Goal: Transaction & Acquisition: Purchase product/service

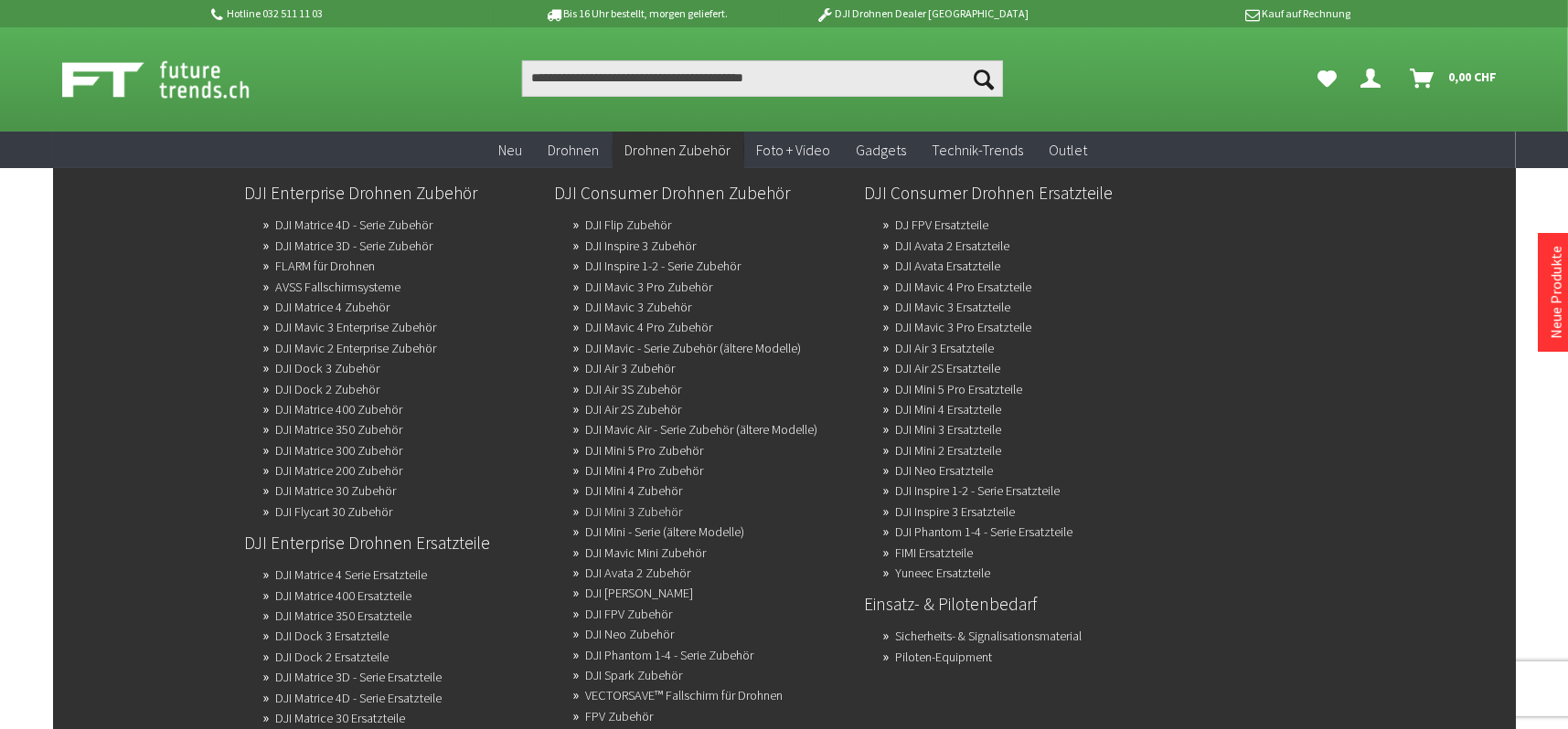
click at [666, 504] on link "DJI Mini 3 Zubehör" at bounding box center [635, 512] width 97 height 26
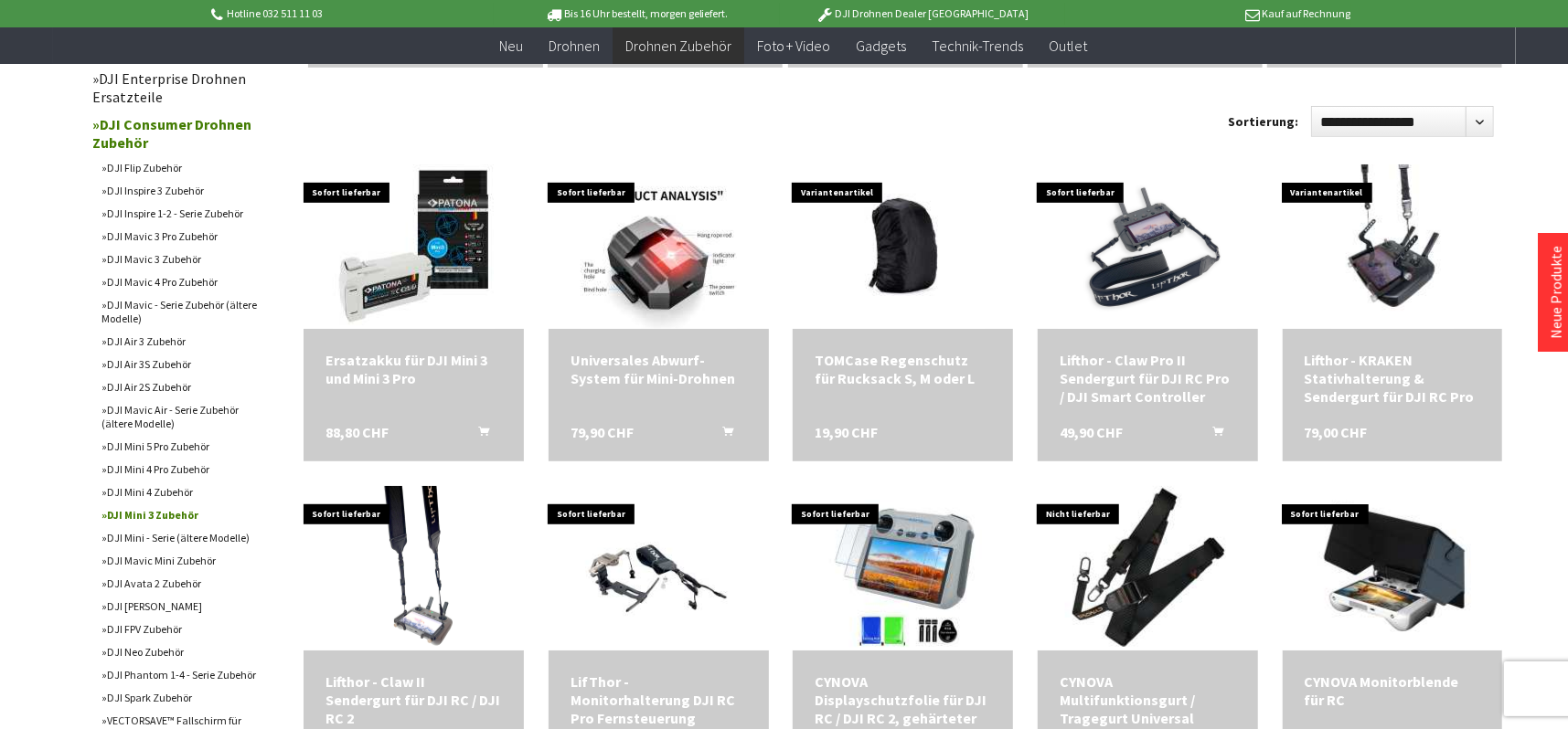
scroll to position [549, 0]
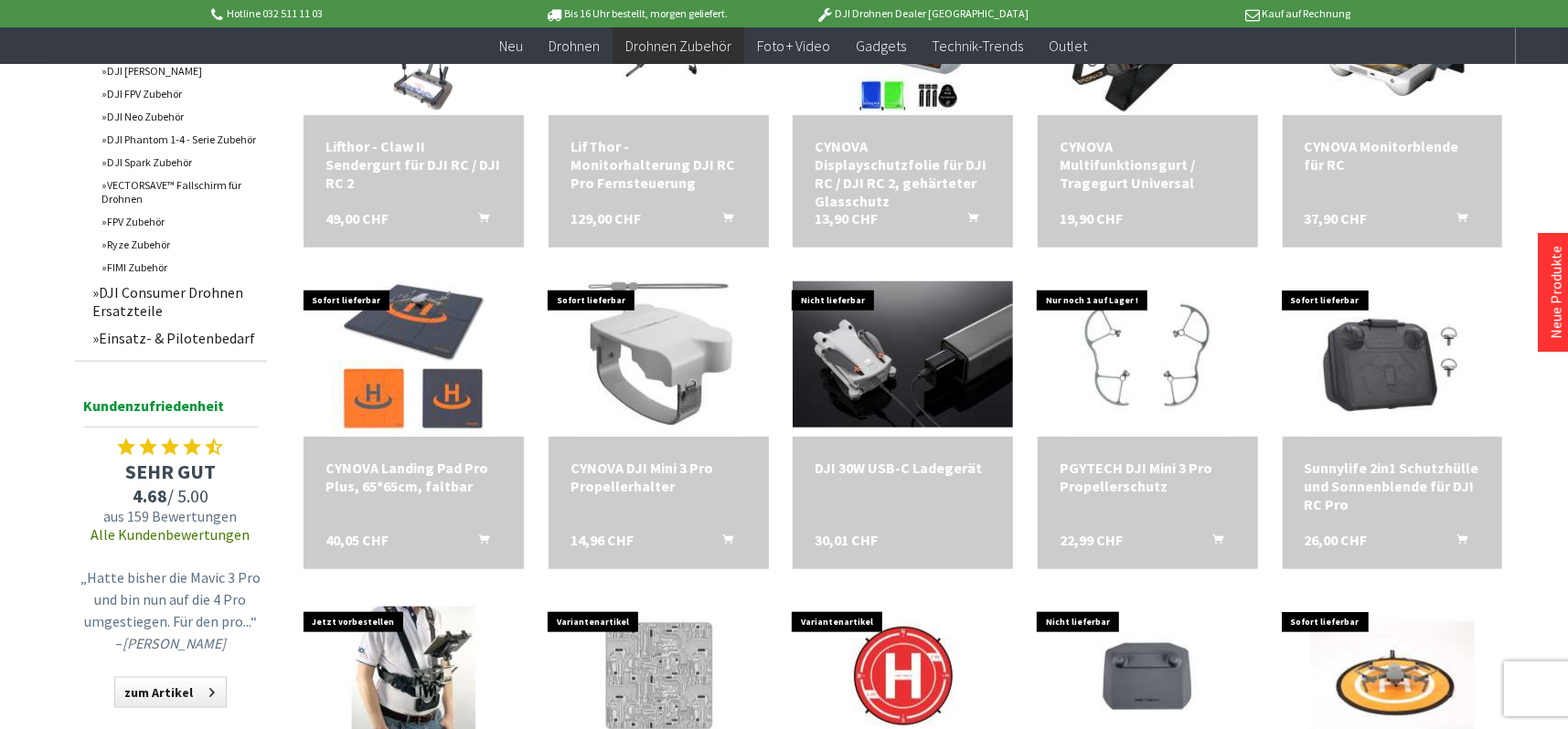
scroll to position [1096, 0]
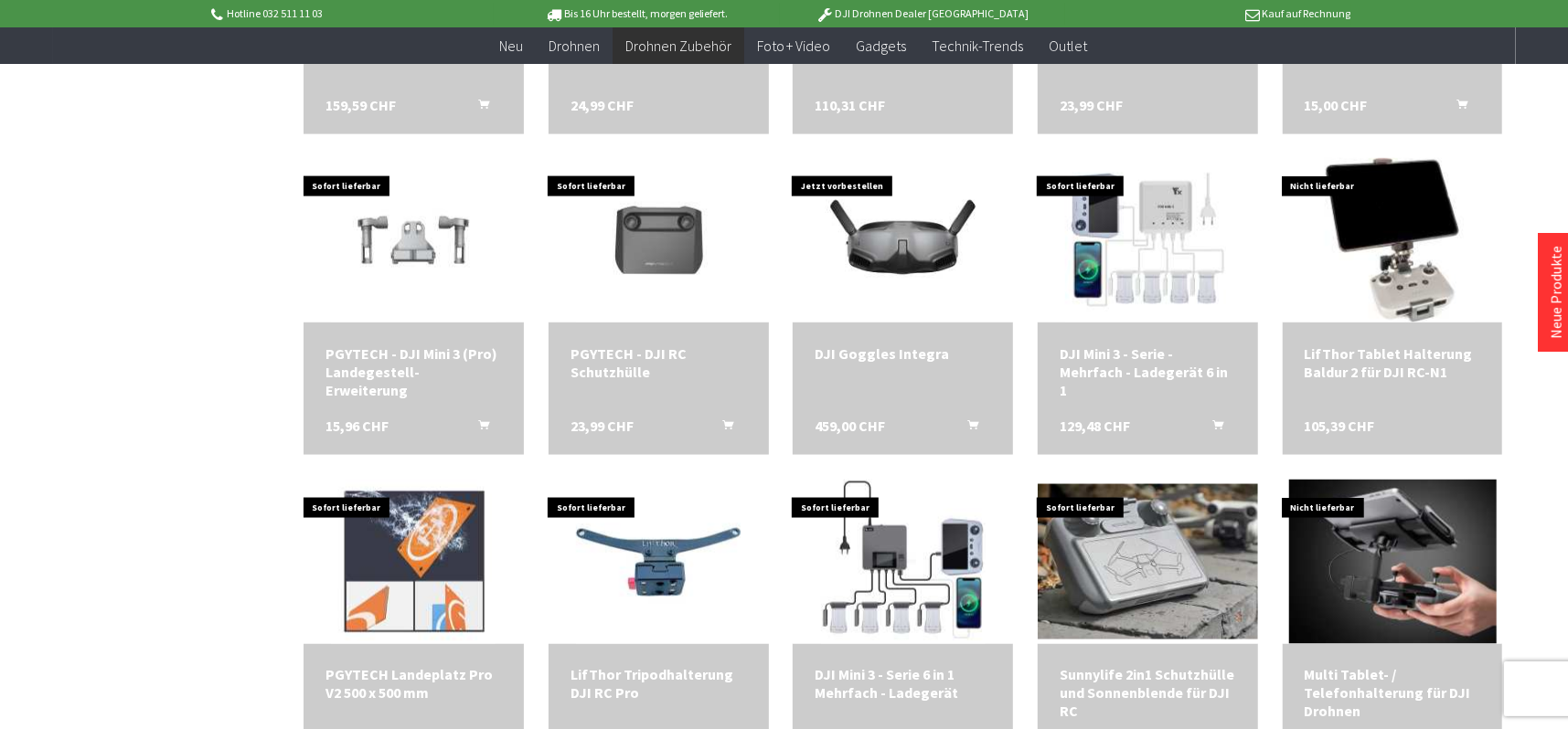
scroll to position [1919, 0]
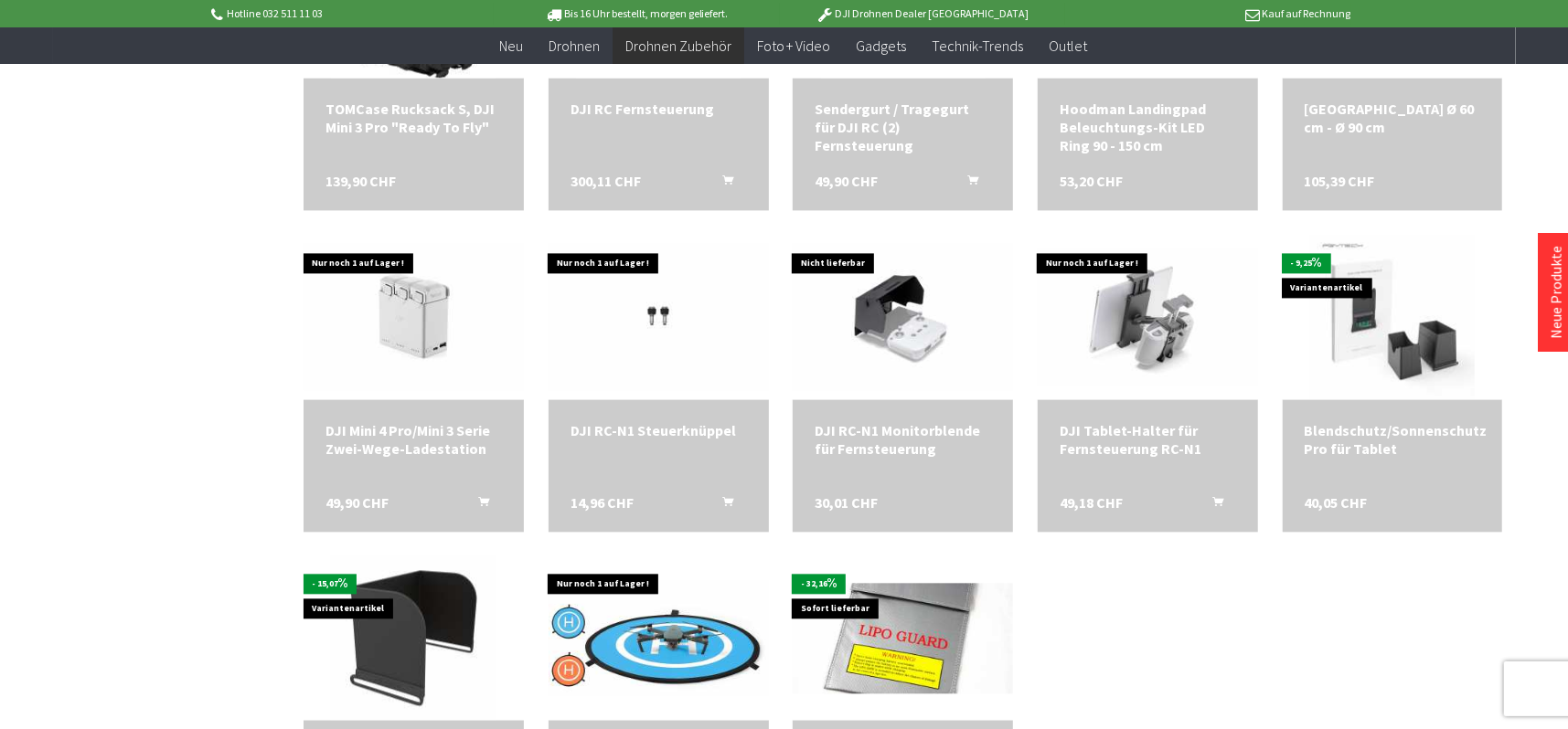
scroll to position [2925, 0]
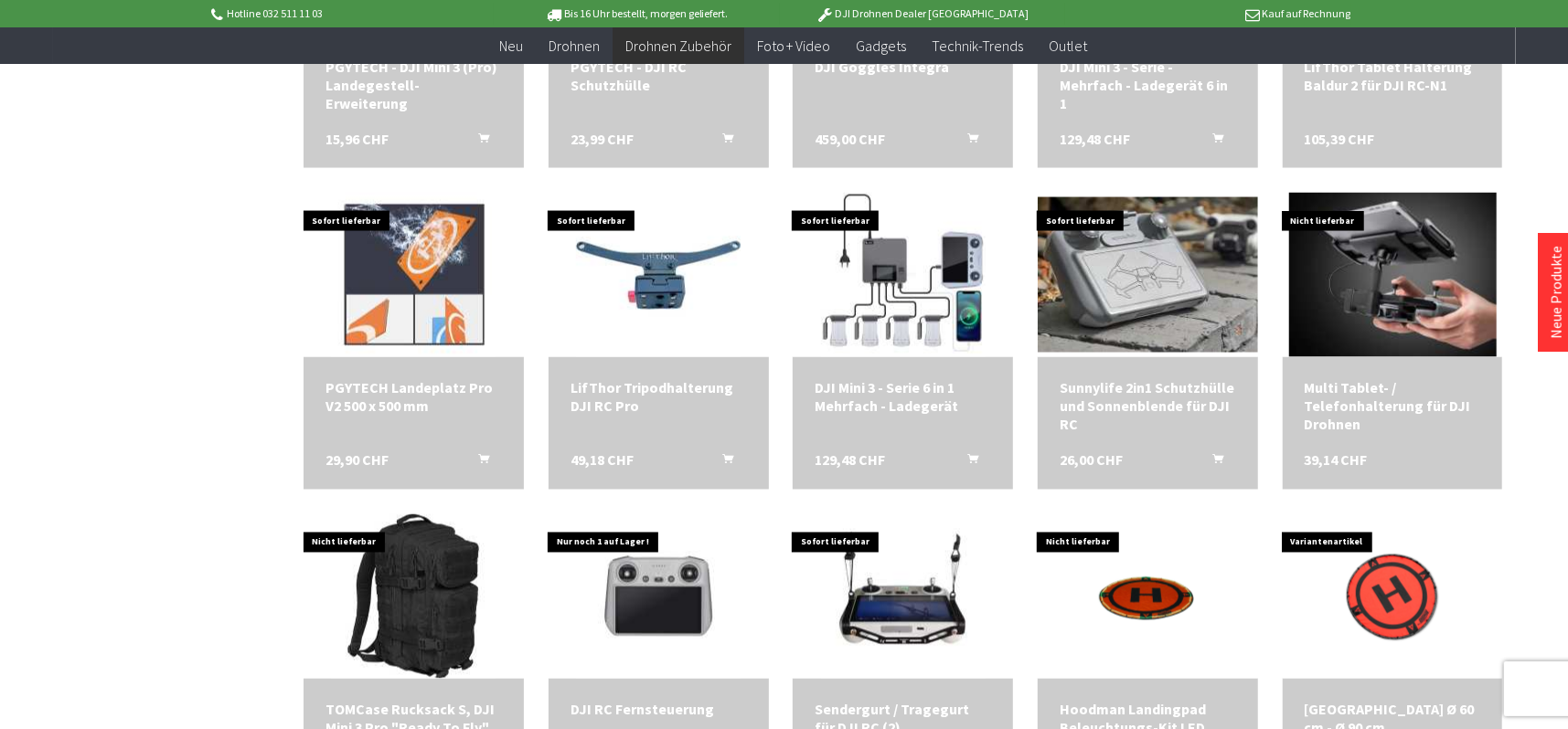
scroll to position [2102, 0]
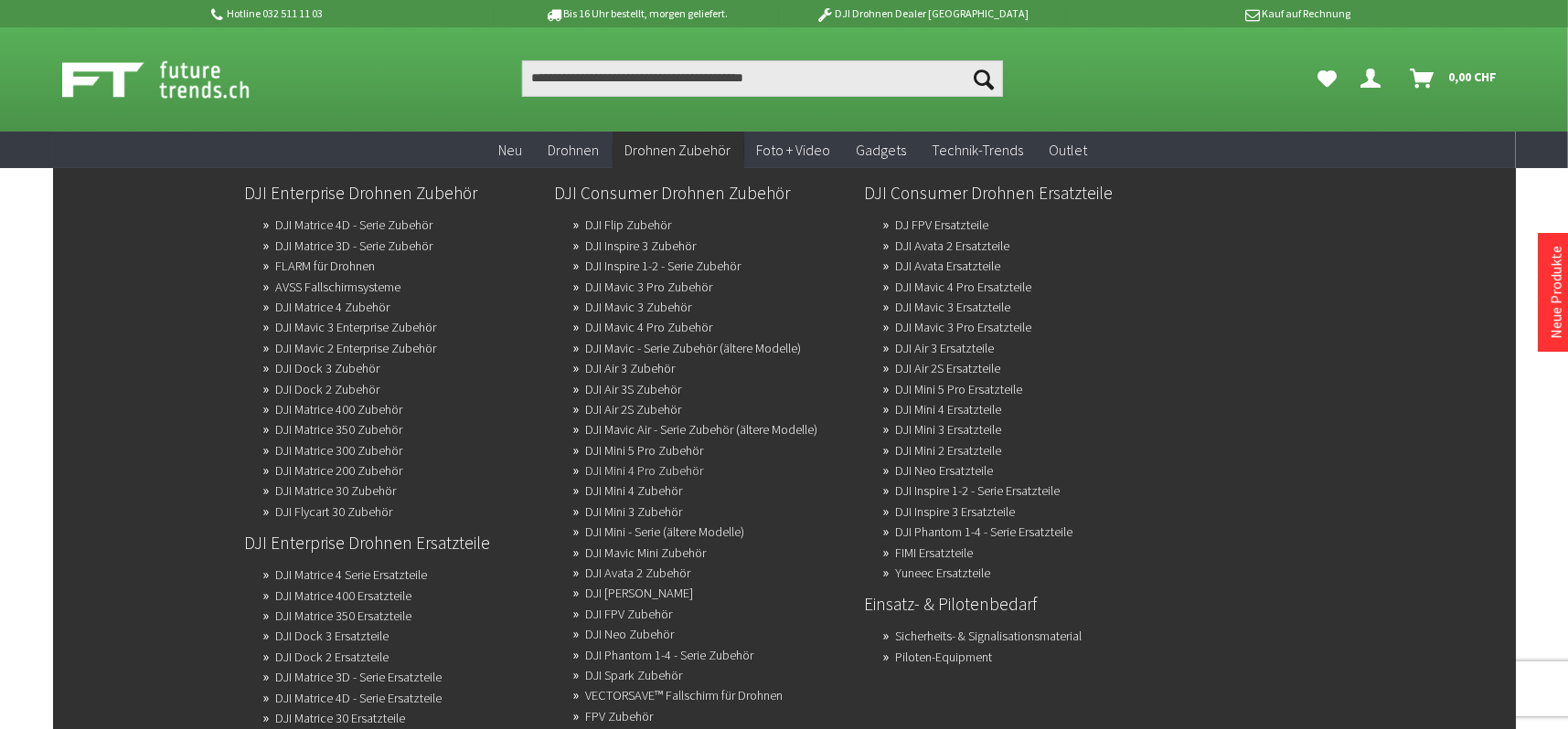
click at [656, 465] on link "DJI Mini 4 Pro Zubehör" at bounding box center [646, 471] width 118 height 26
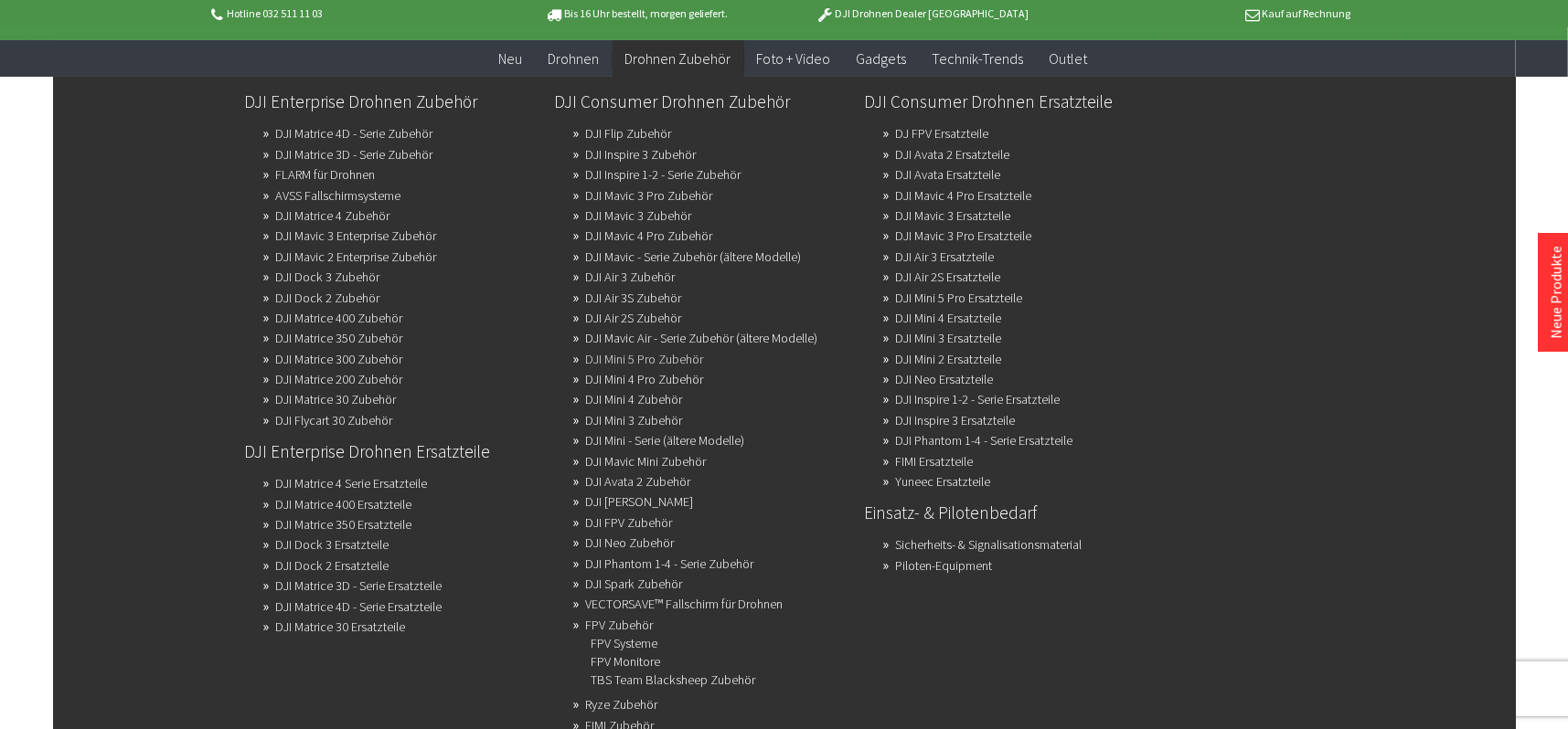
click at [683, 353] on link "DJI Mini 5 Pro Zubehör" at bounding box center [646, 360] width 118 height 26
click at [931, 298] on link "DJI Mini 5 Pro Ersatzteile" at bounding box center [959, 298] width 127 height 26
click at [958, 563] on link "Piloten-Equipment" at bounding box center [944, 565] width 97 height 26
click at [664, 133] on link "DJI Flip Zubehör" at bounding box center [629, 133] width 86 height 26
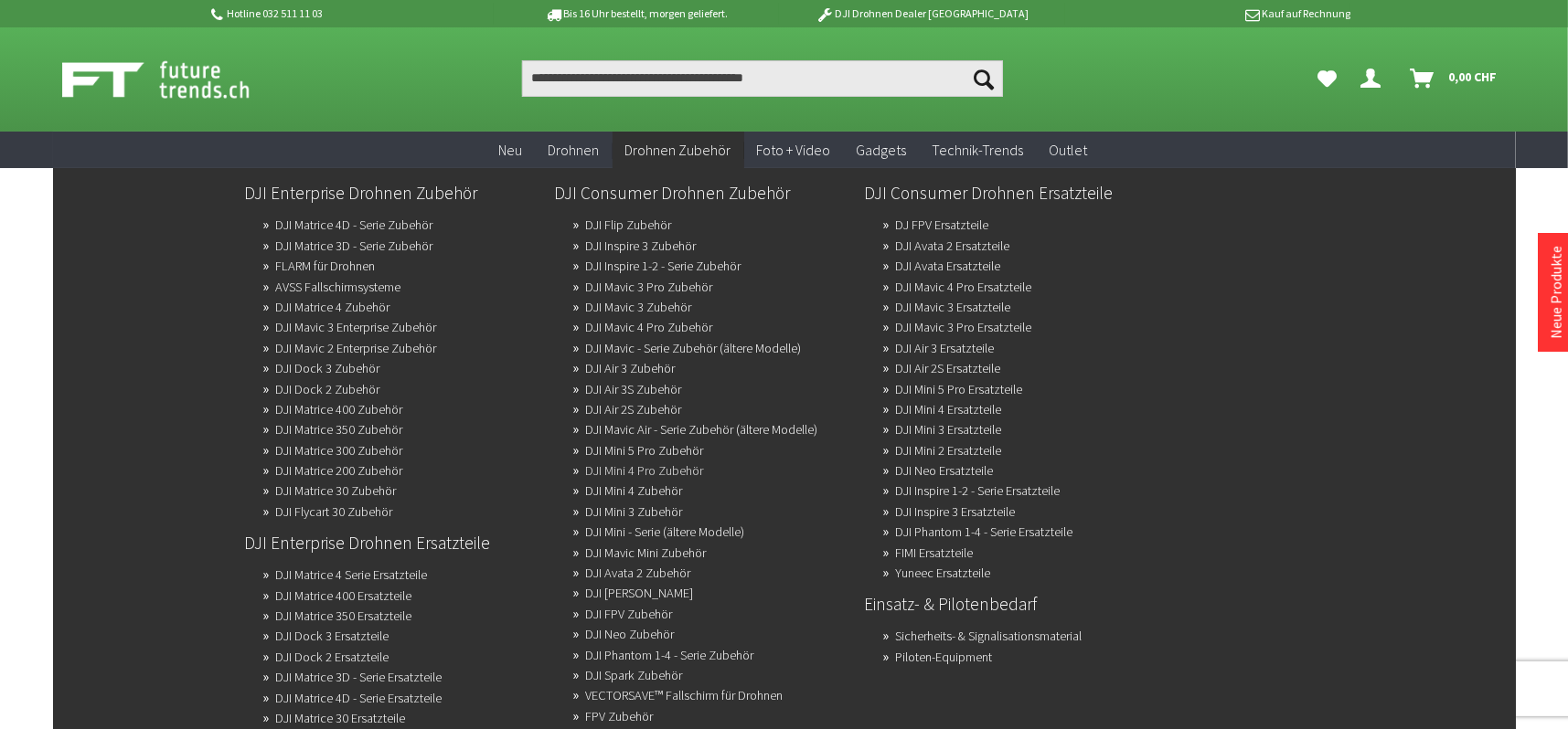
click at [647, 465] on link "DJI Mini 4 Pro Zubehör" at bounding box center [646, 471] width 118 height 26
click at [665, 509] on link "DJI Mini 3 Zubehör" at bounding box center [635, 512] width 97 height 26
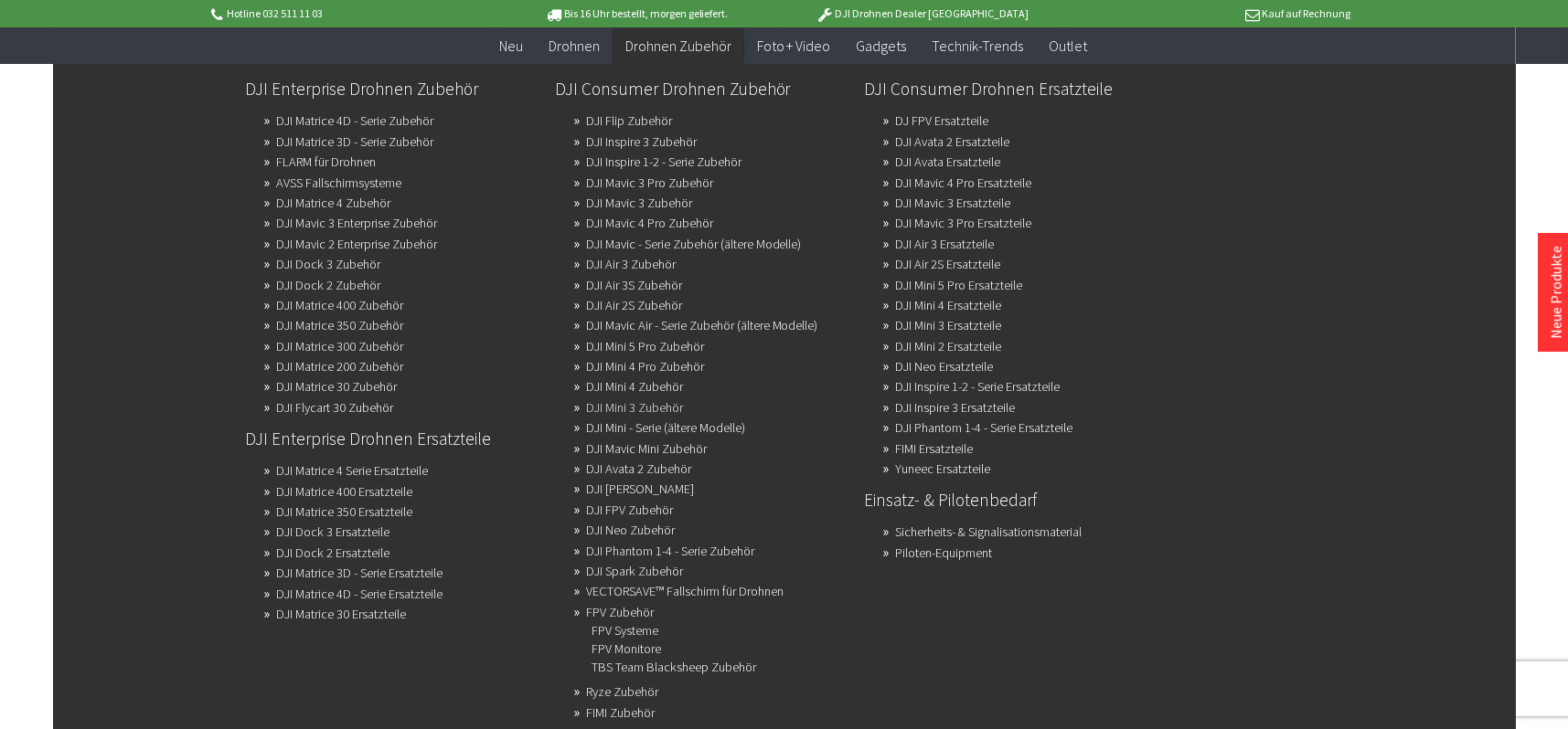
scroll to position [183, 0]
click at [665, 399] on link "DJI Mini 3 Zubehör" at bounding box center [635, 408] width 97 height 26
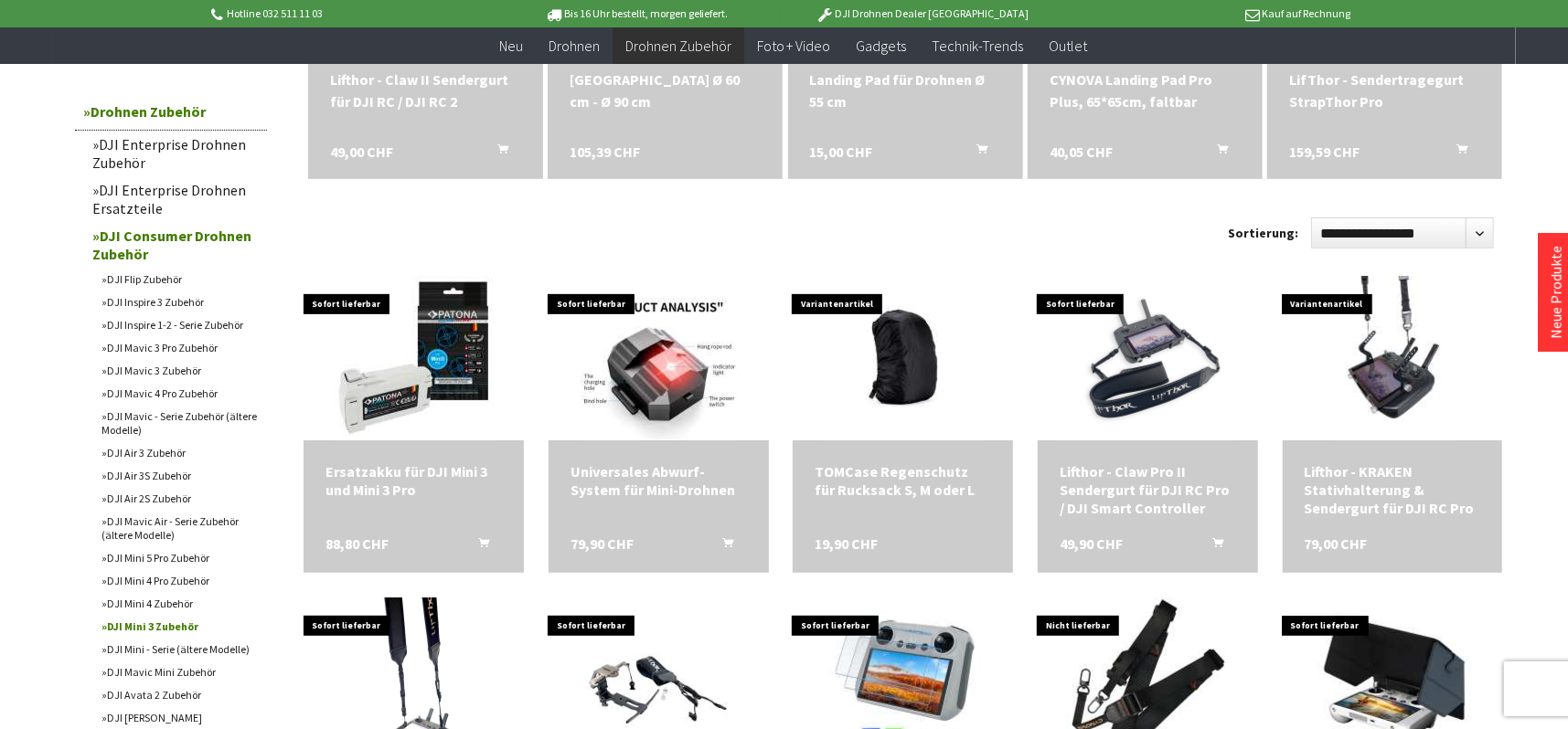
scroll to position [457, 0]
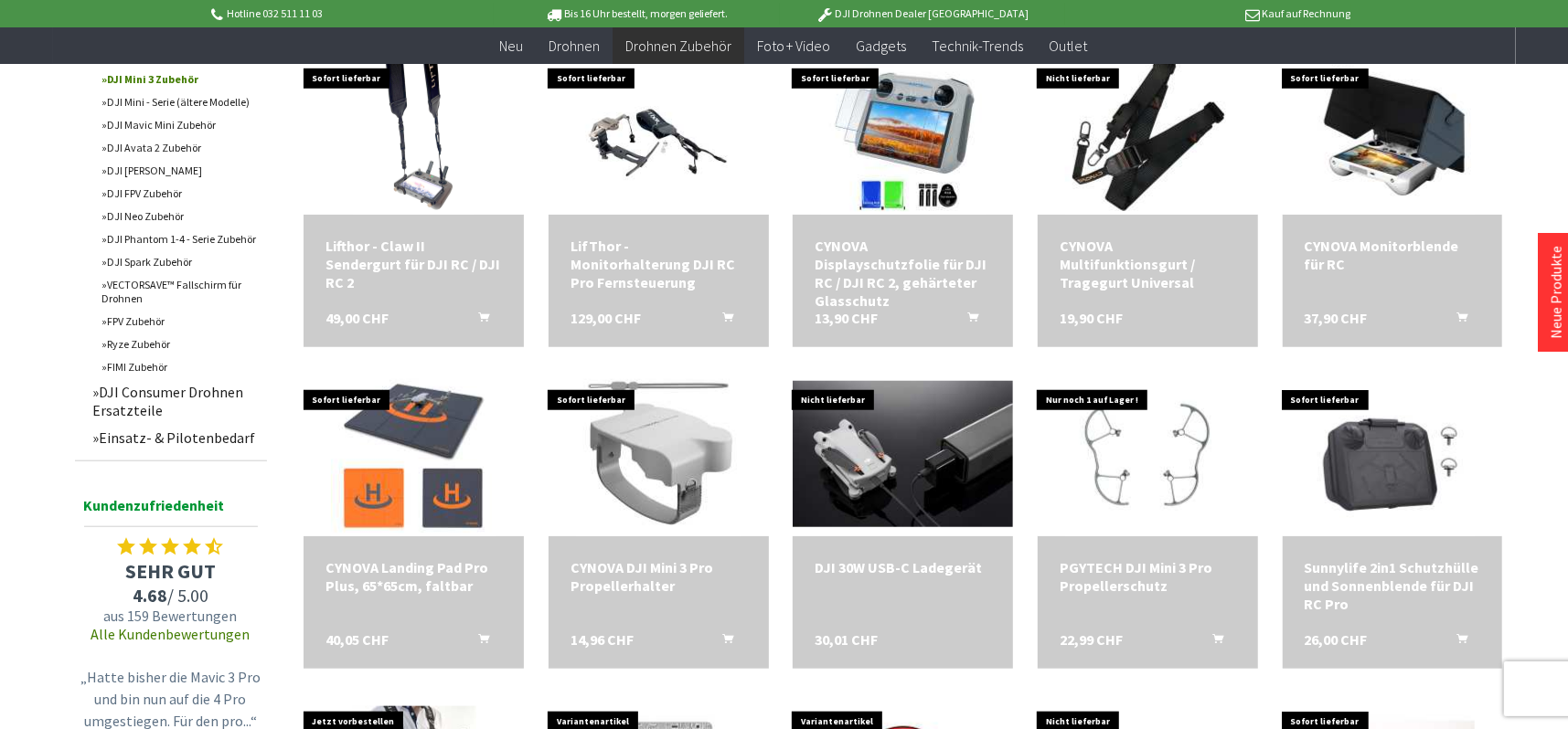
scroll to position [1096, 0]
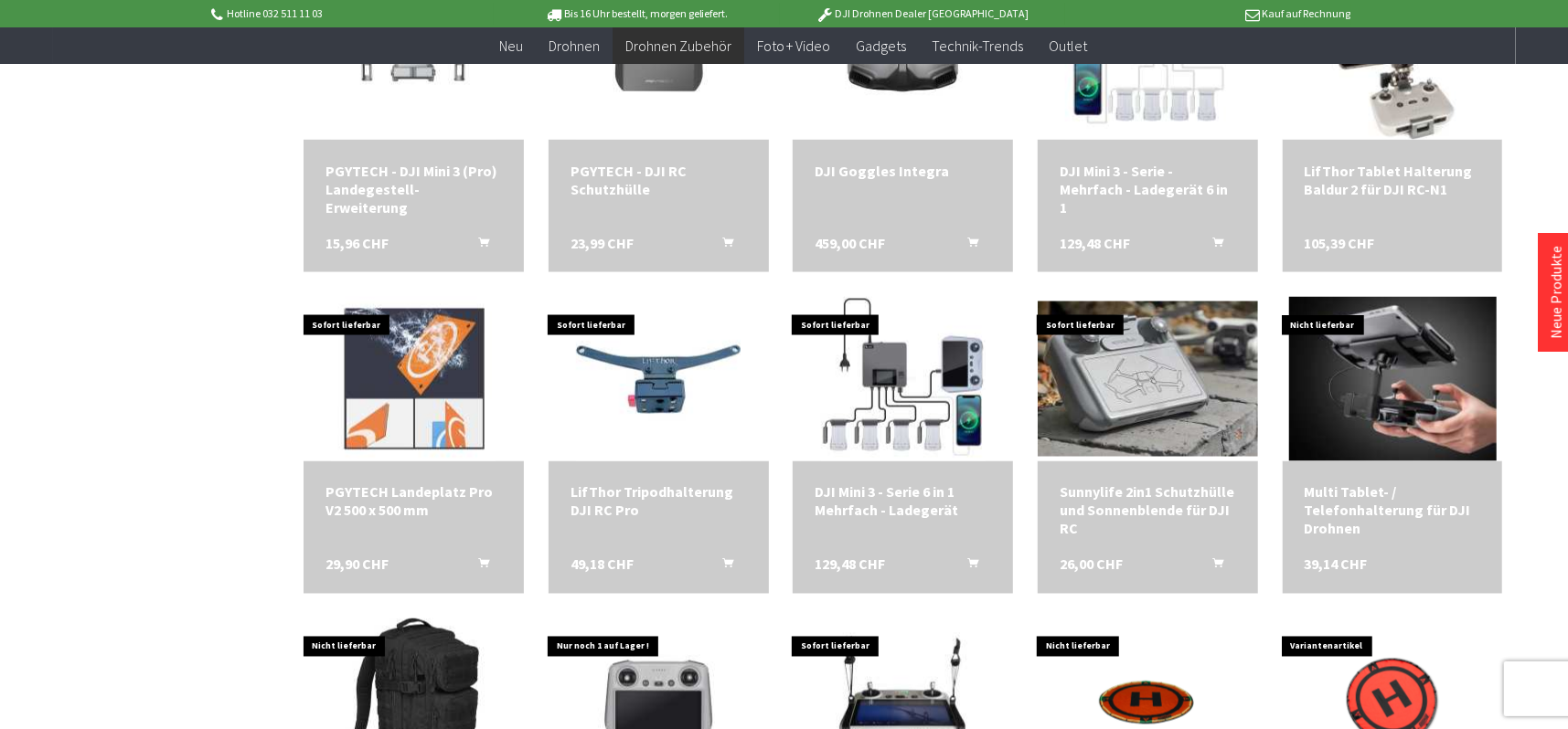
scroll to position [2102, 0]
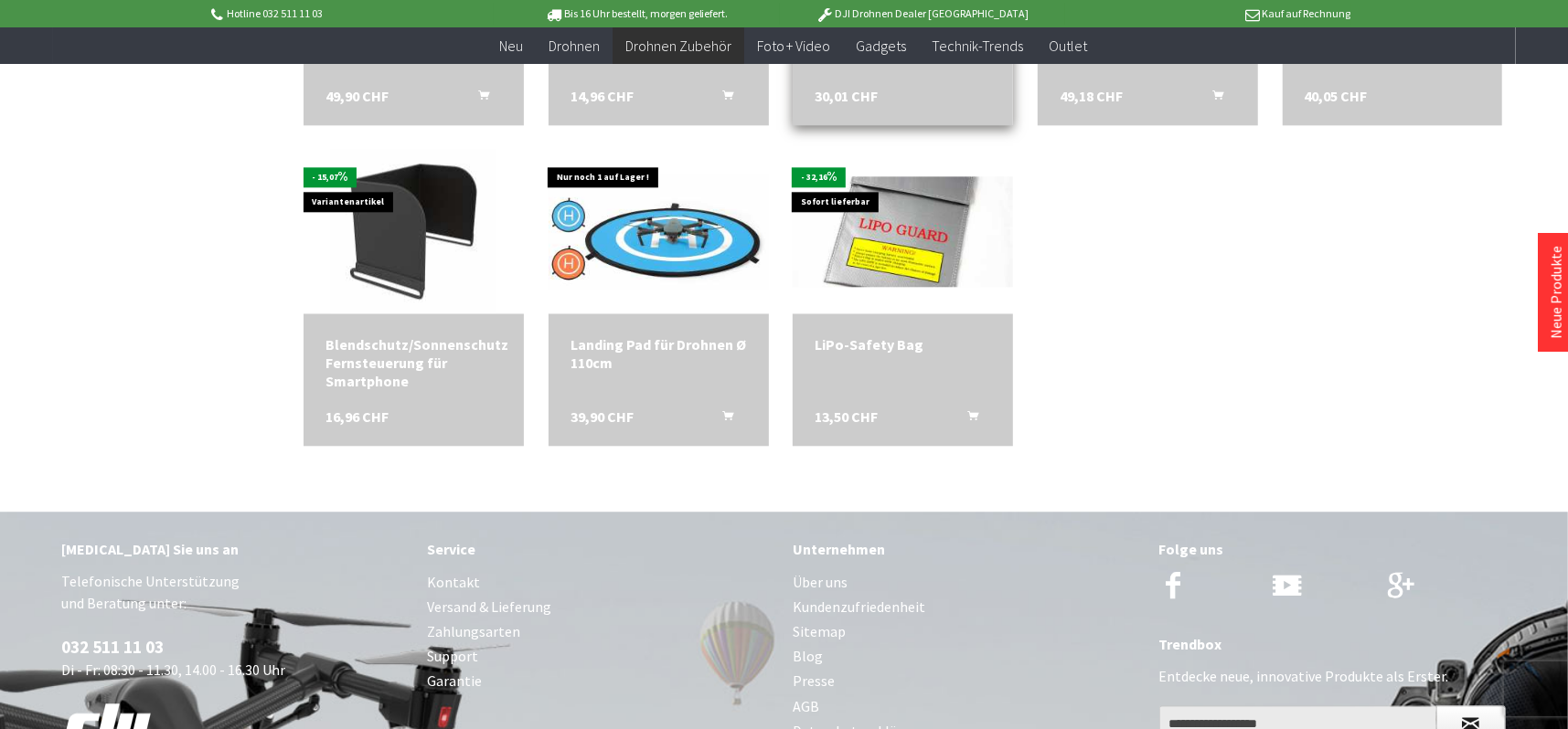
scroll to position [3199, 0]
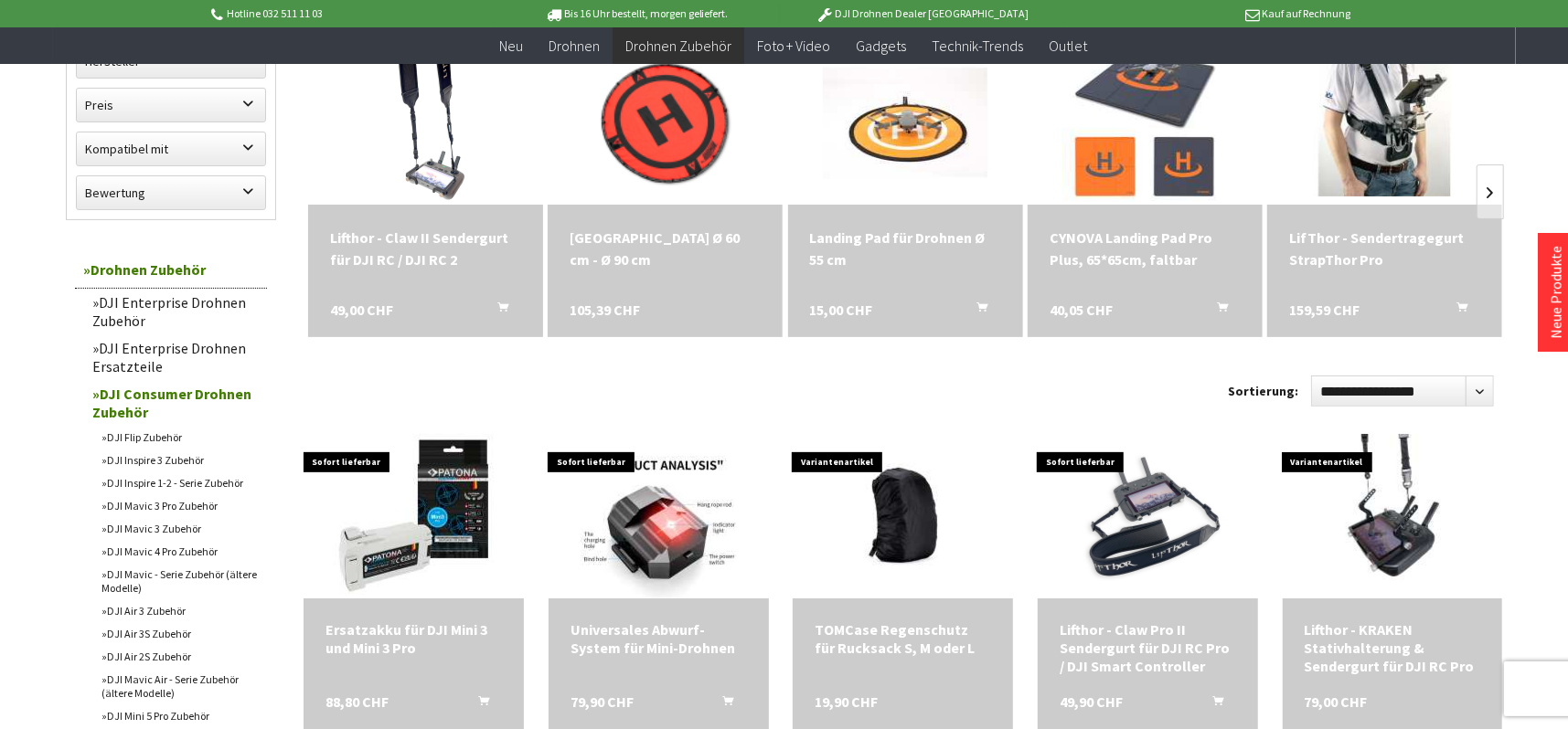
scroll to position [274, 0]
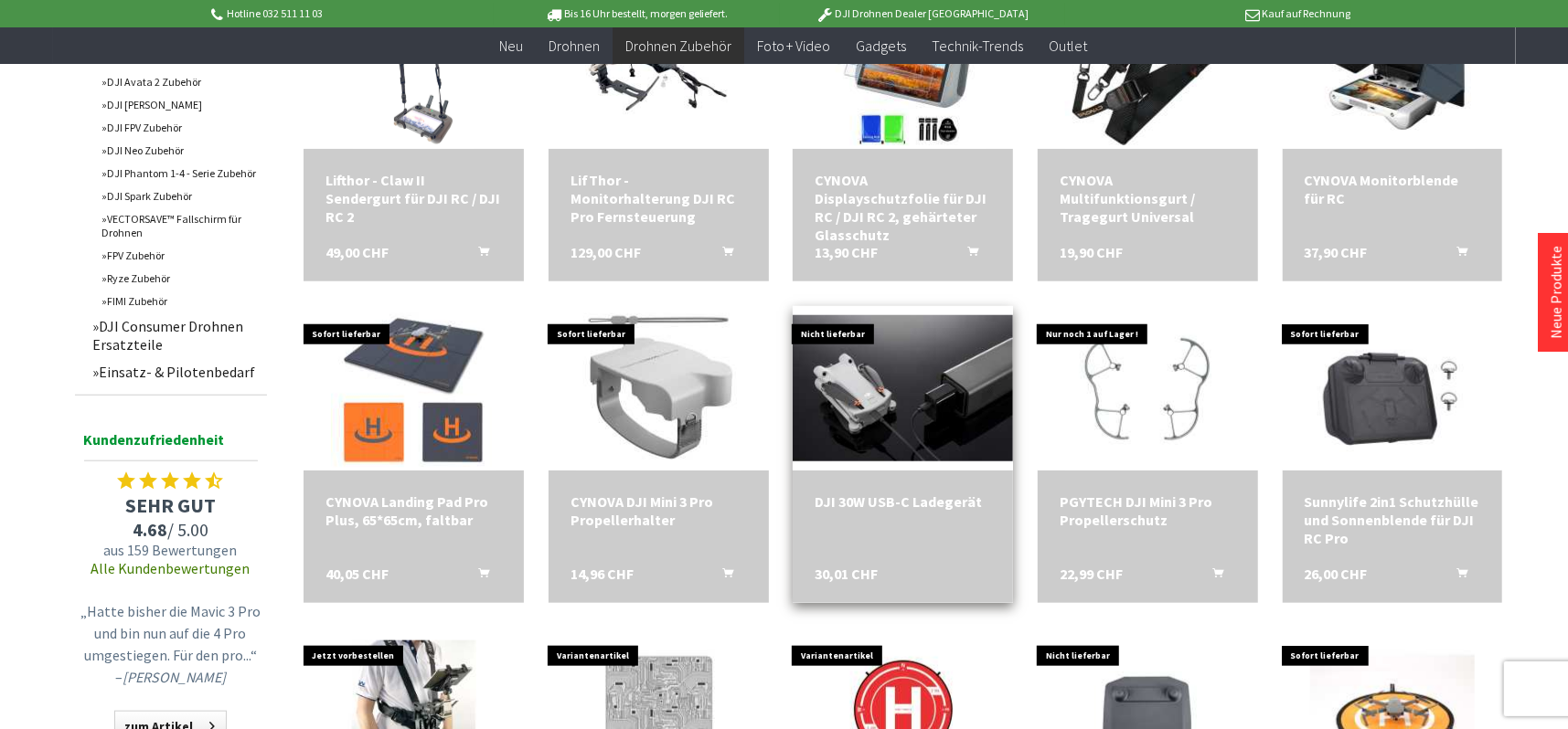
scroll to position [1006, 0]
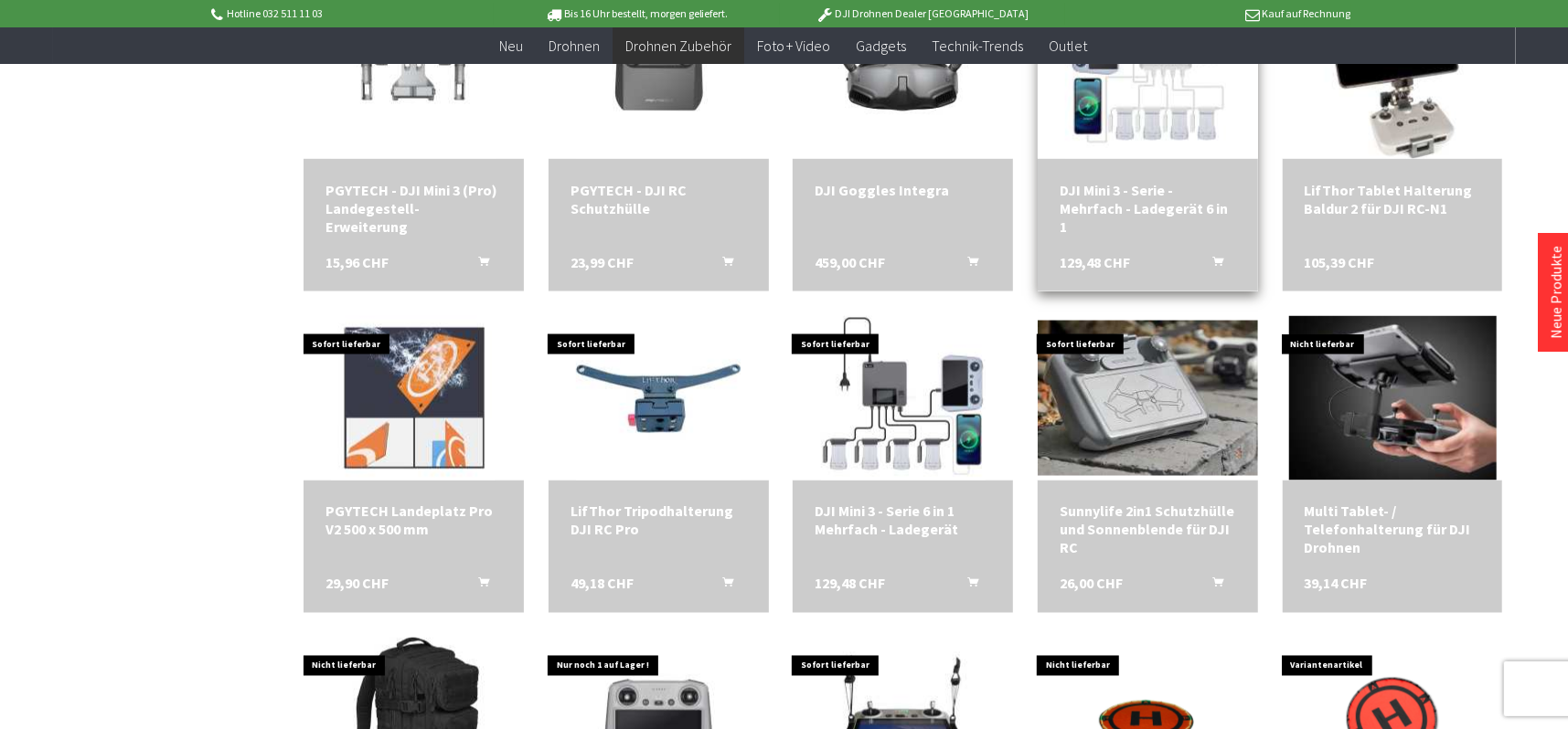
scroll to position [2011, 0]
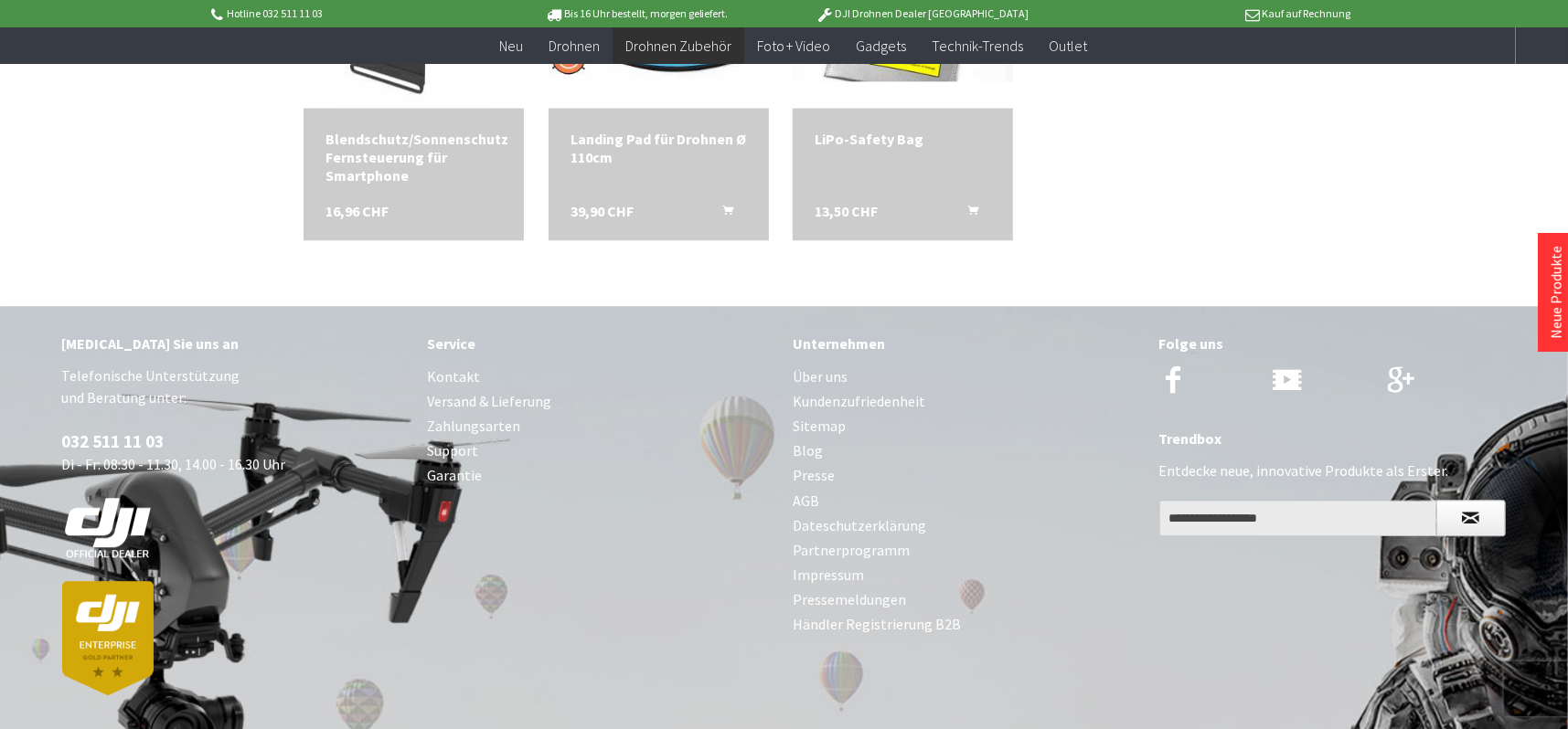
scroll to position [3382, 0]
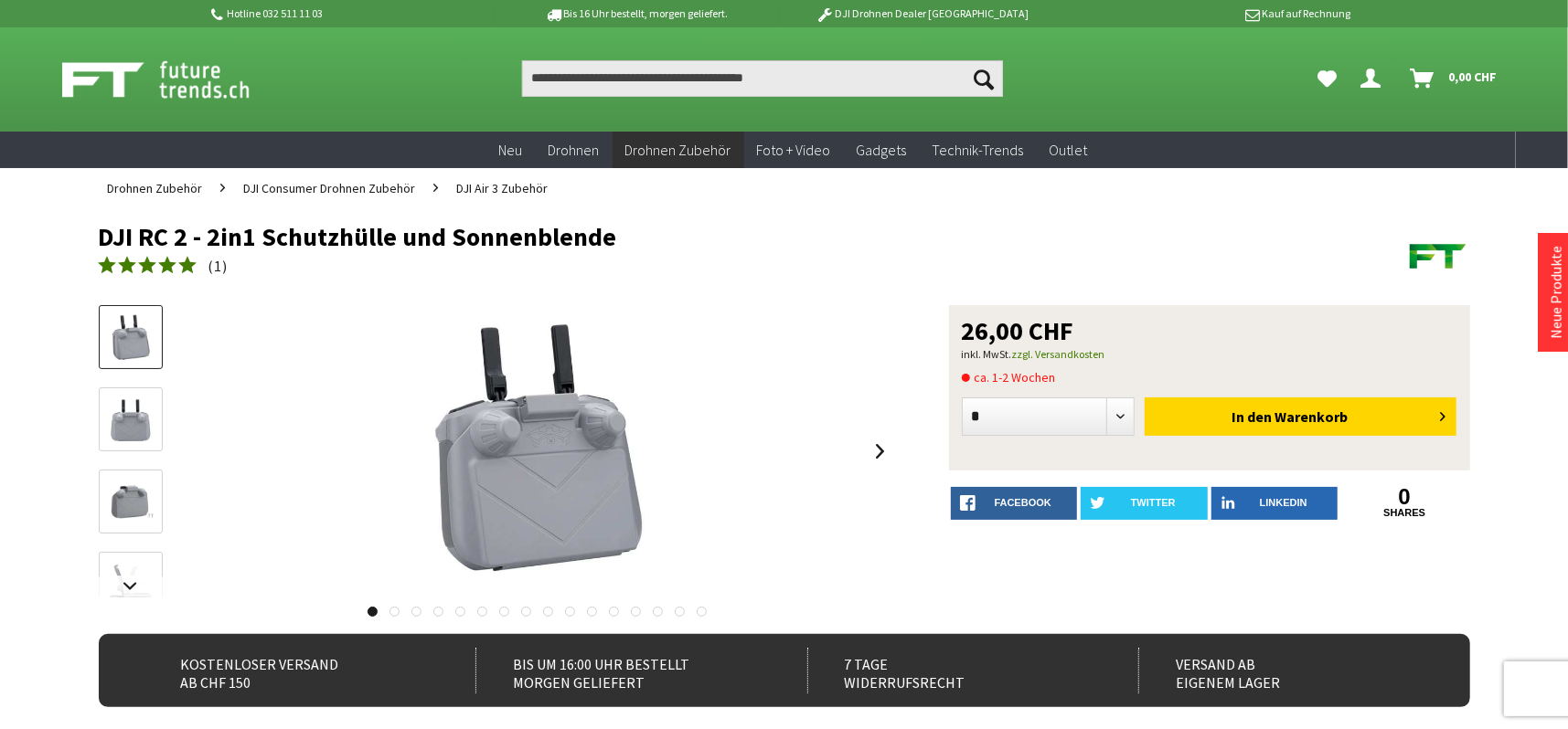
click at [392, 612] on link at bounding box center [394, 612] width 10 height 10
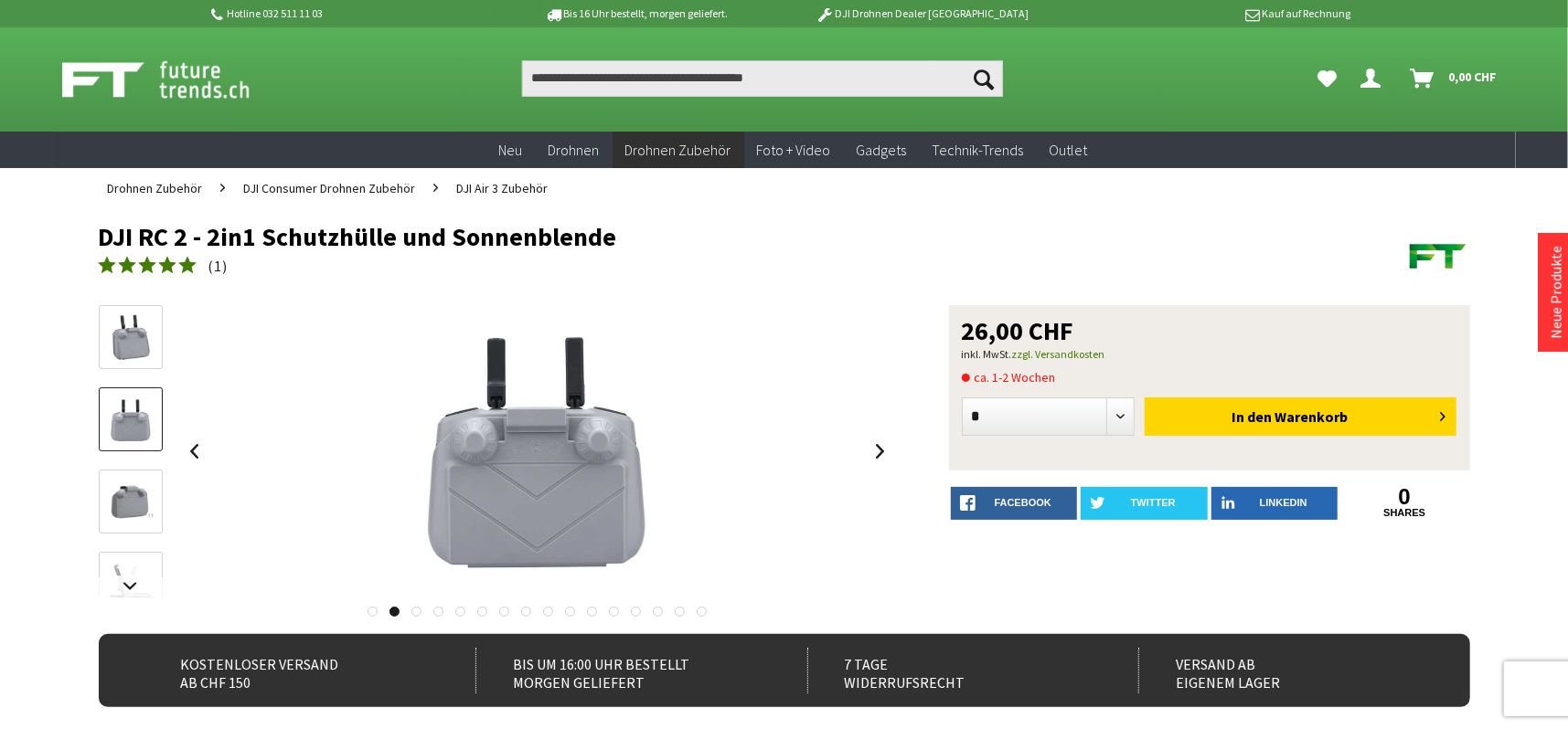
click at [412, 608] on link at bounding box center [417, 612] width 10 height 10
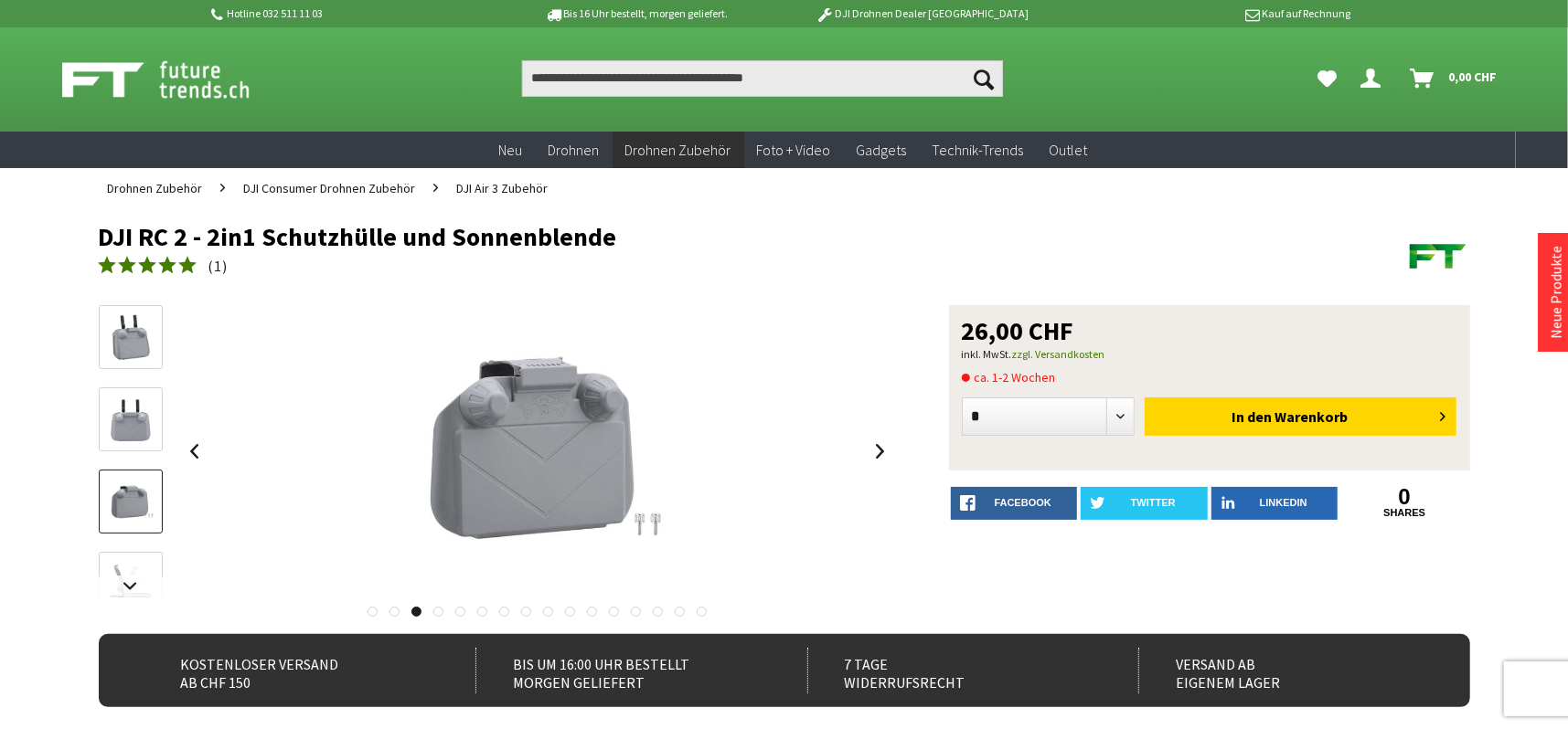
click at [441, 611] on link at bounding box center [439, 612] width 10 height 10
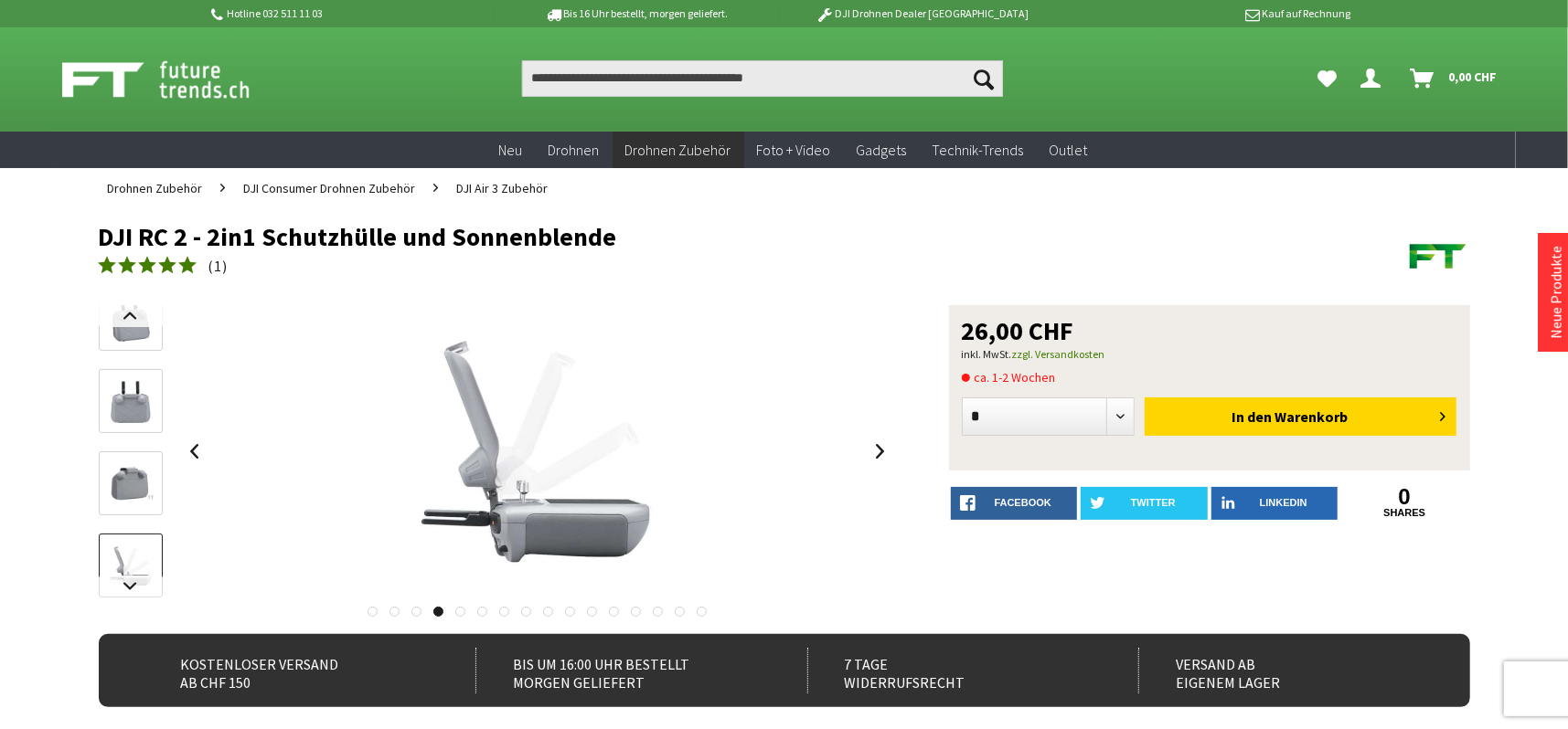
click at [462, 611] on link at bounding box center [460, 612] width 10 height 10
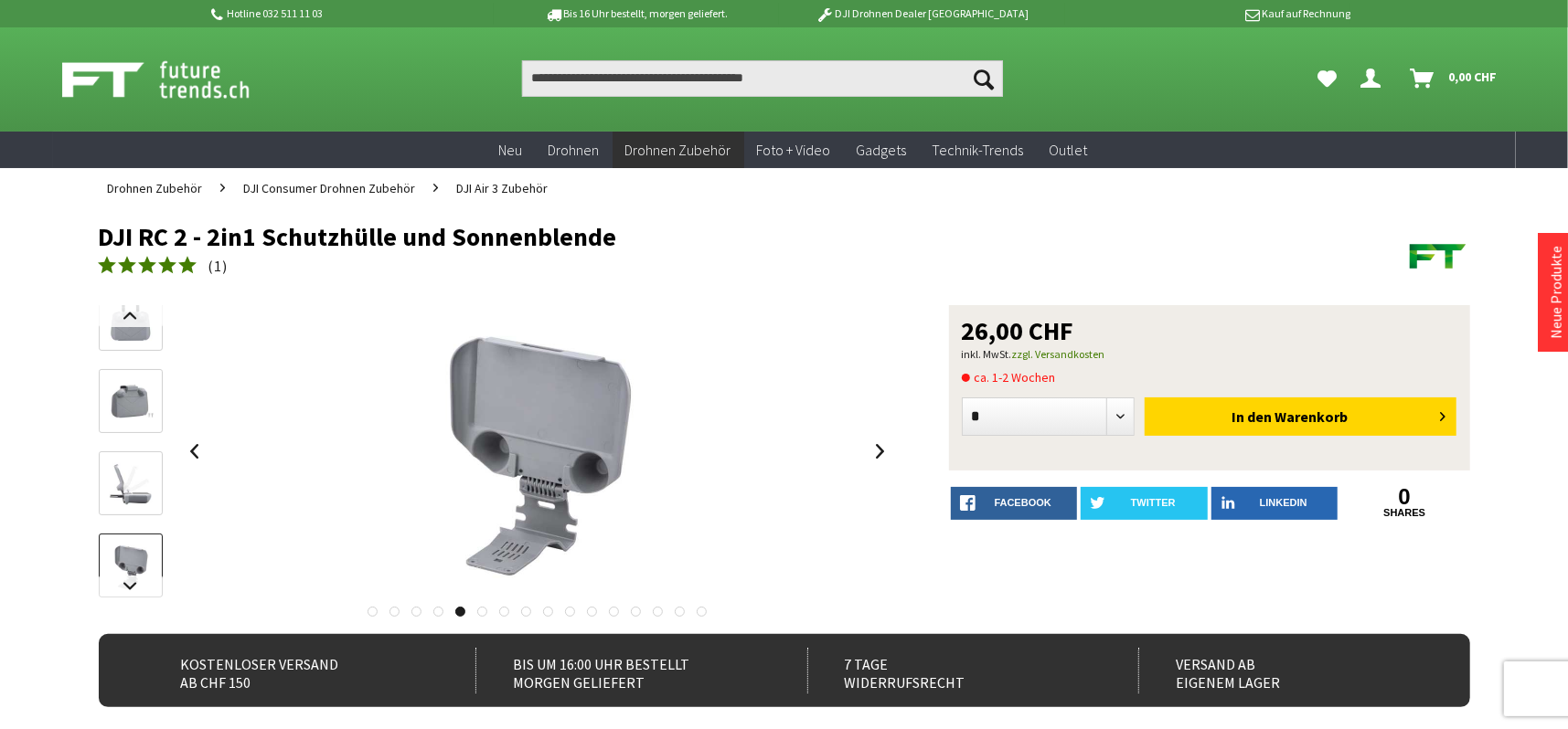
click at [482, 608] on link at bounding box center [482, 612] width 10 height 10
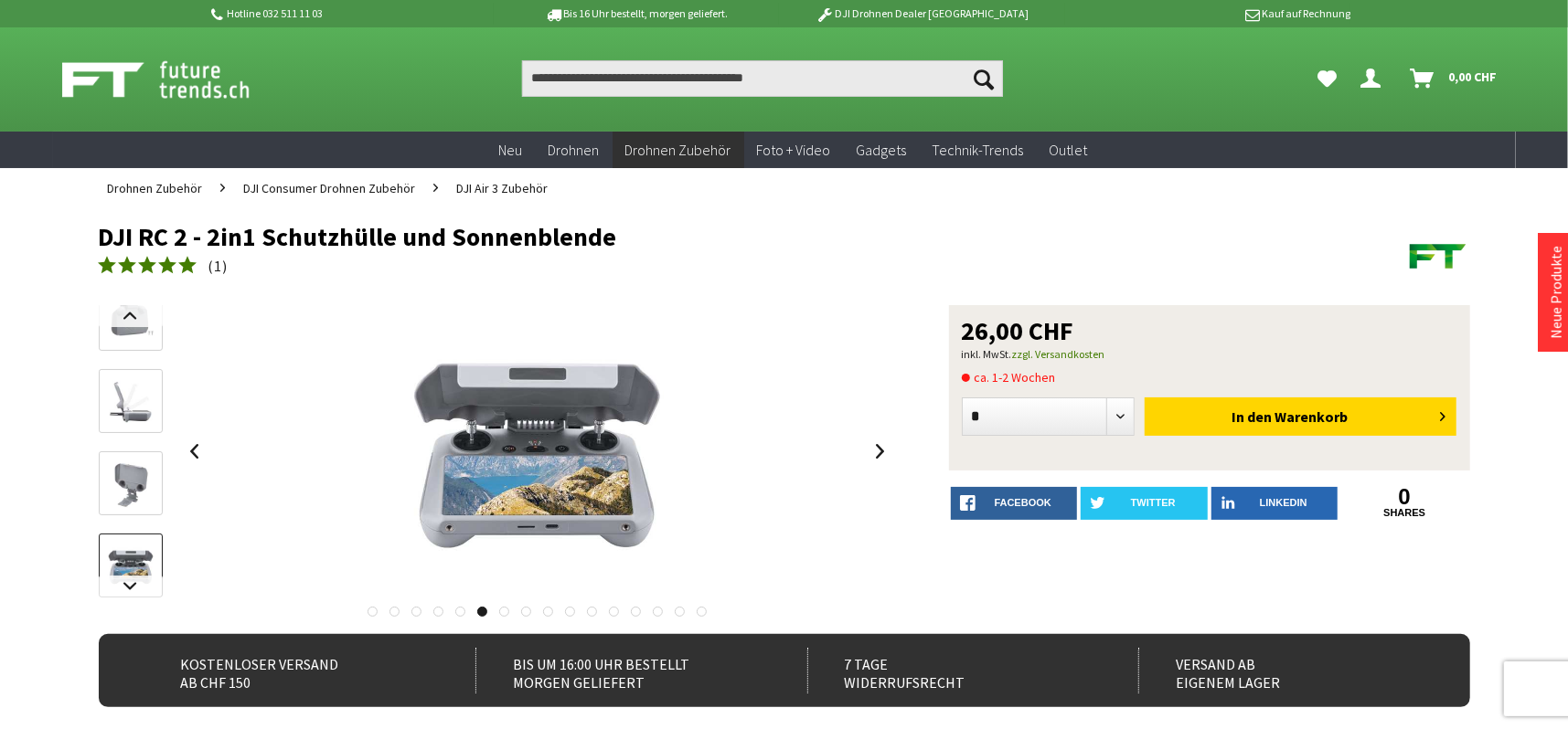
click at [503, 609] on link at bounding box center [505, 612] width 10 height 10
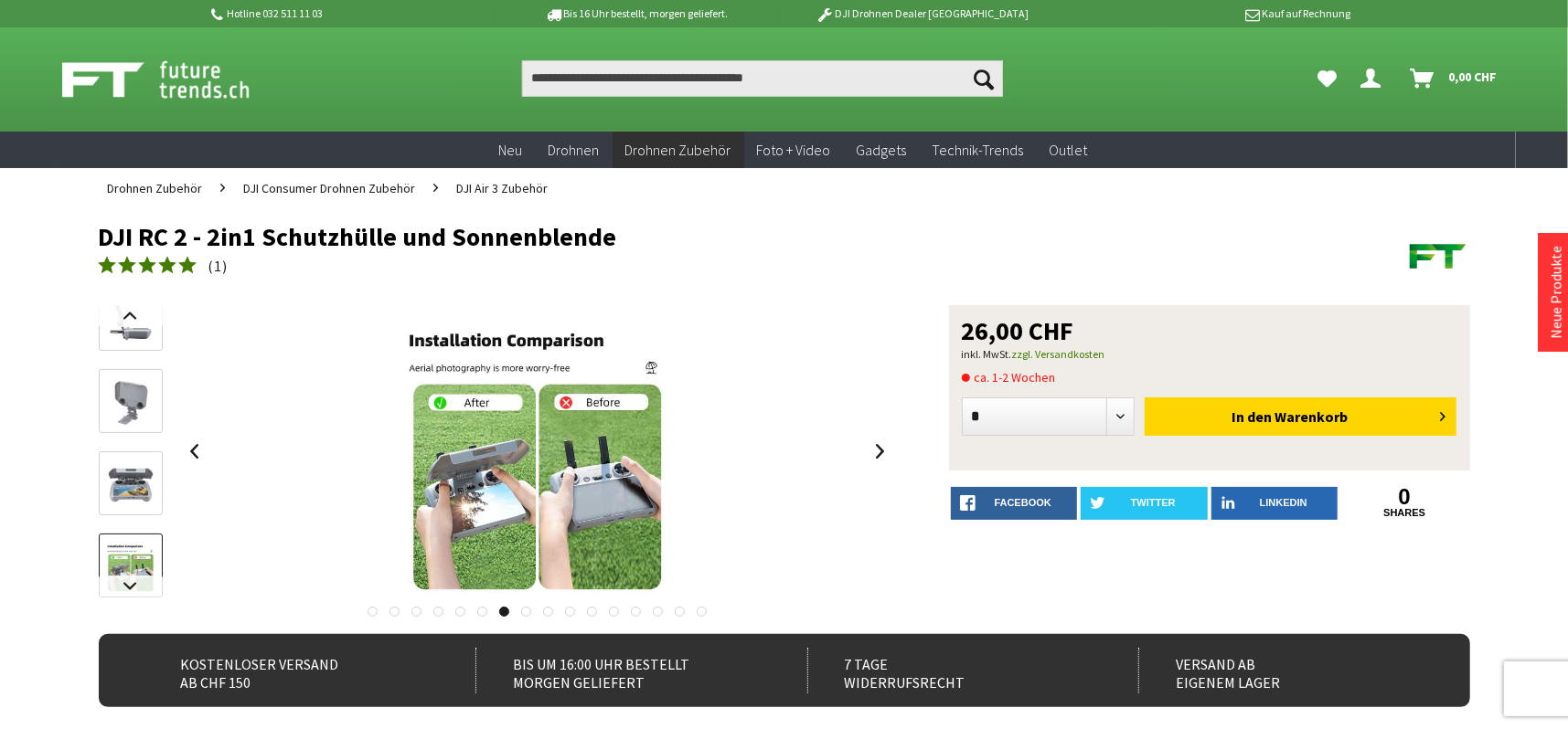
click at [528, 612] on link at bounding box center [526, 612] width 10 height 10
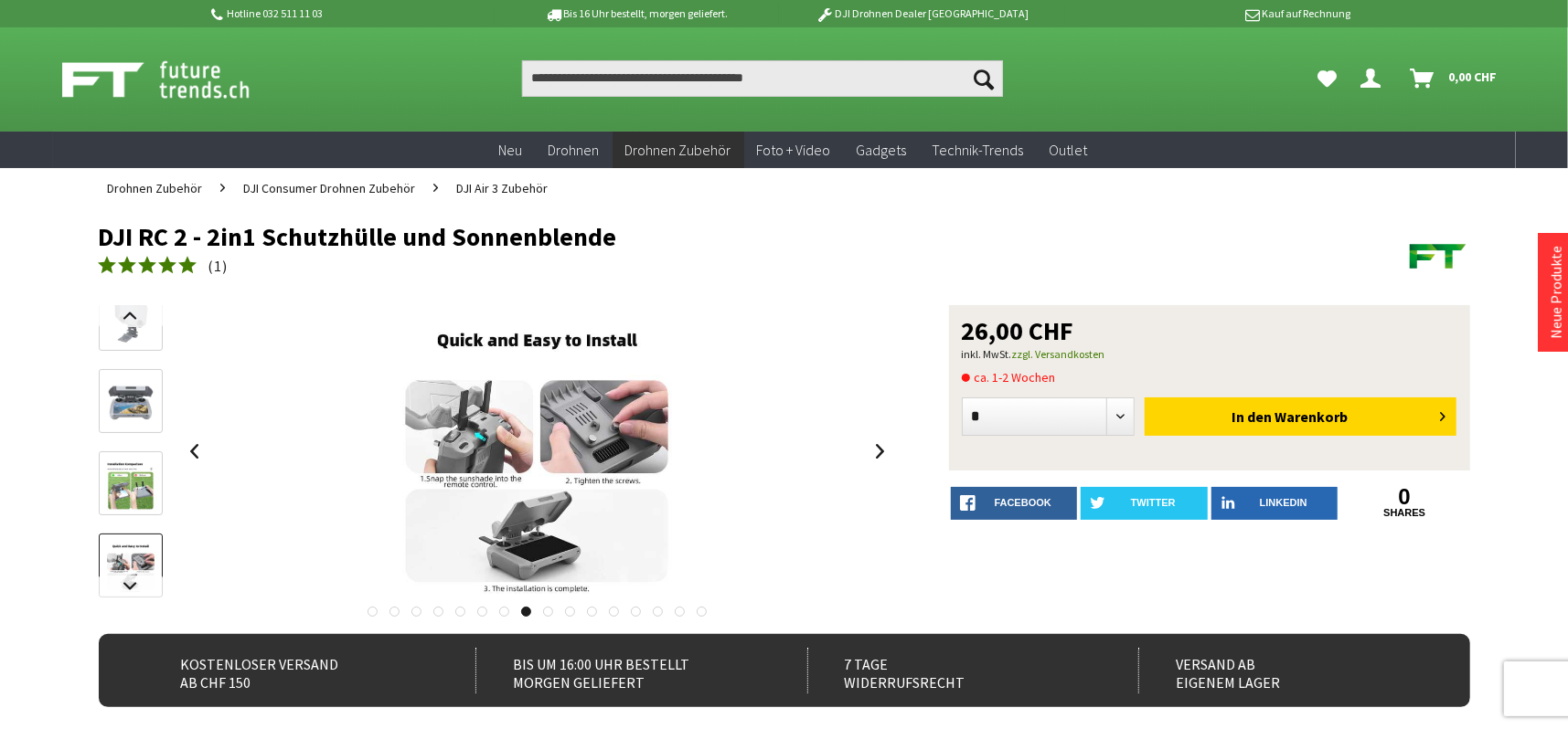
click at [549, 612] on link at bounding box center [548, 612] width 10 height 10
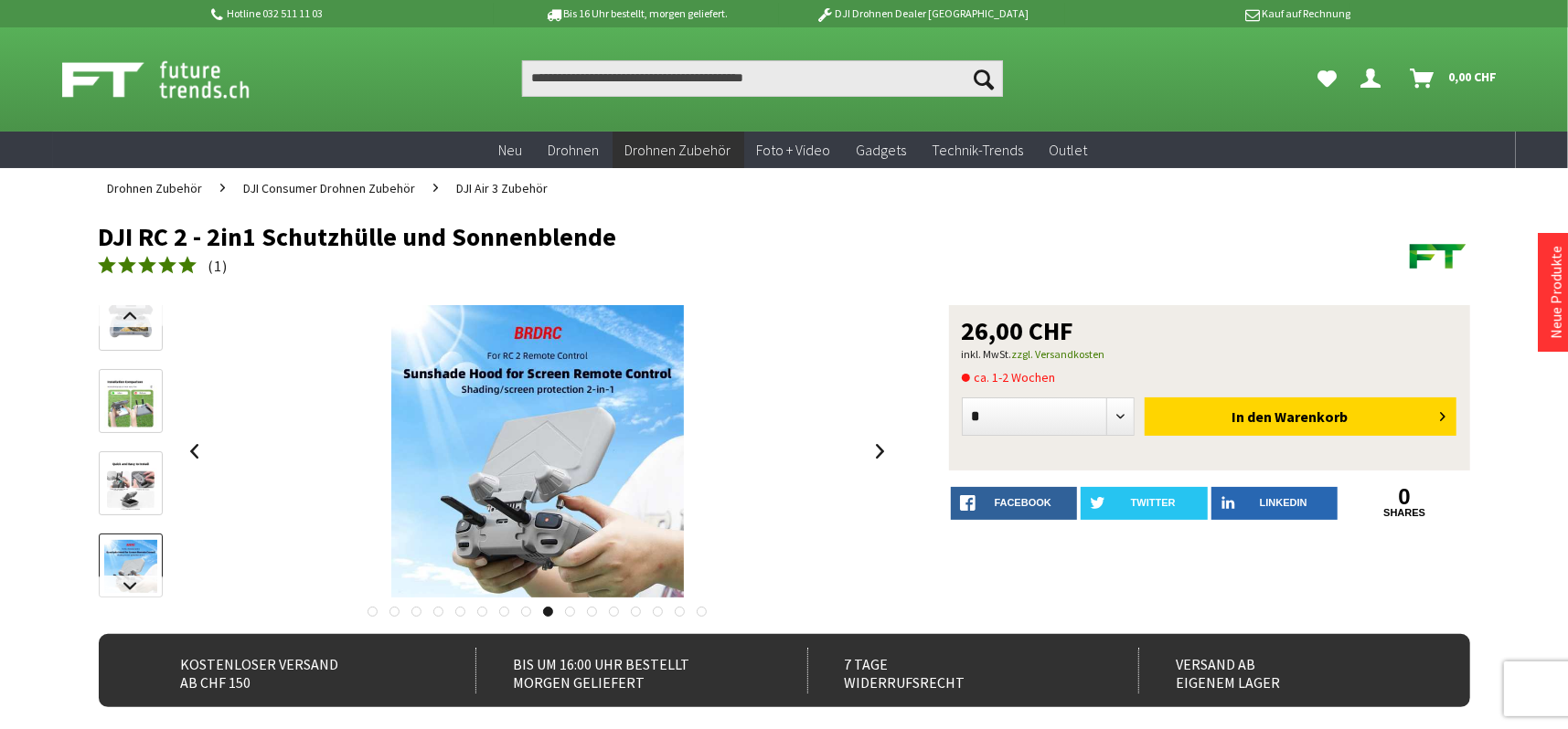
click at [567, 610] on link at bounding box center [570, 612] width 10 height 10
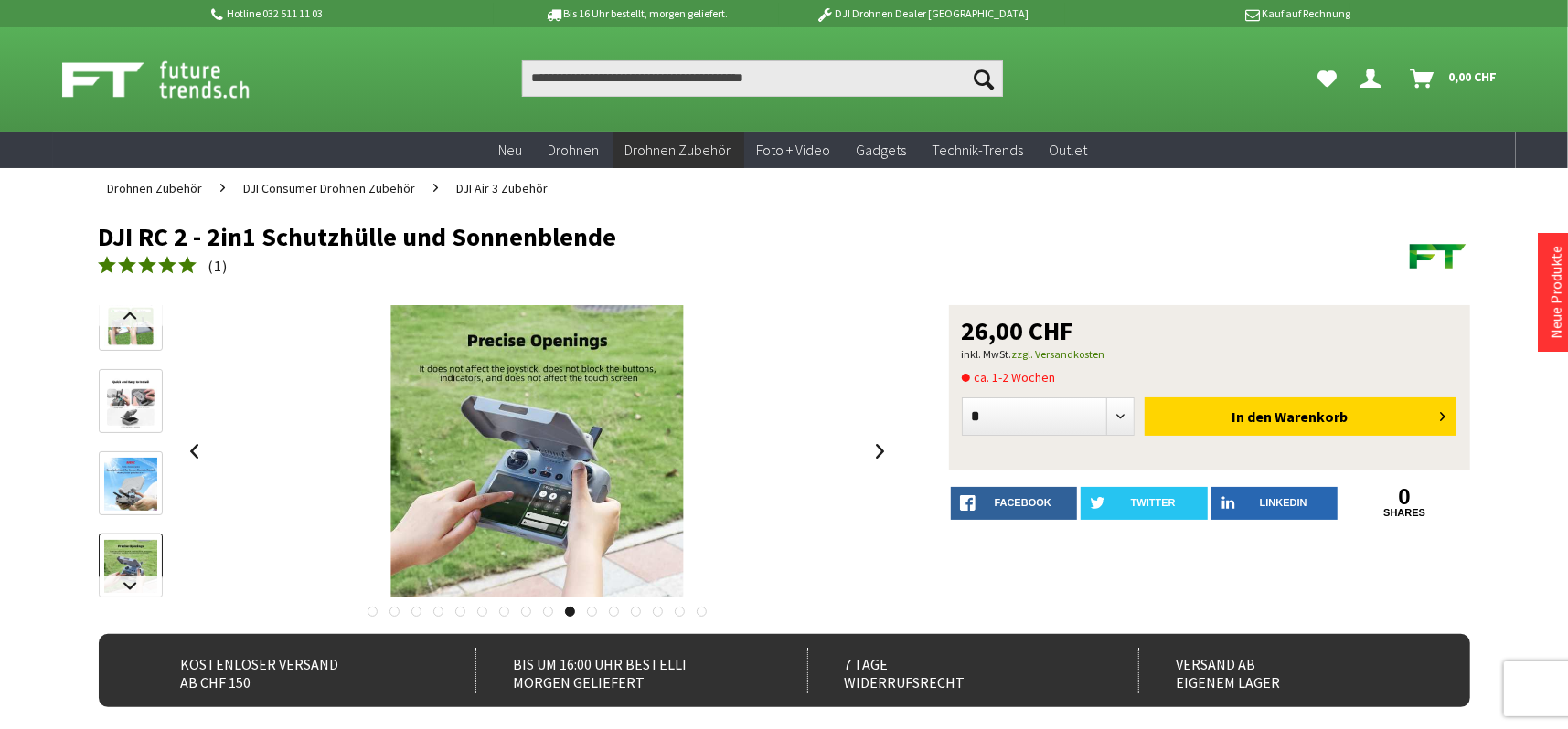
click at [545, 606] on div at bounding box center [496, 607] width 795 height 19
click at [548, 608] on link at bounding box center [548, 612] width 10 height 10
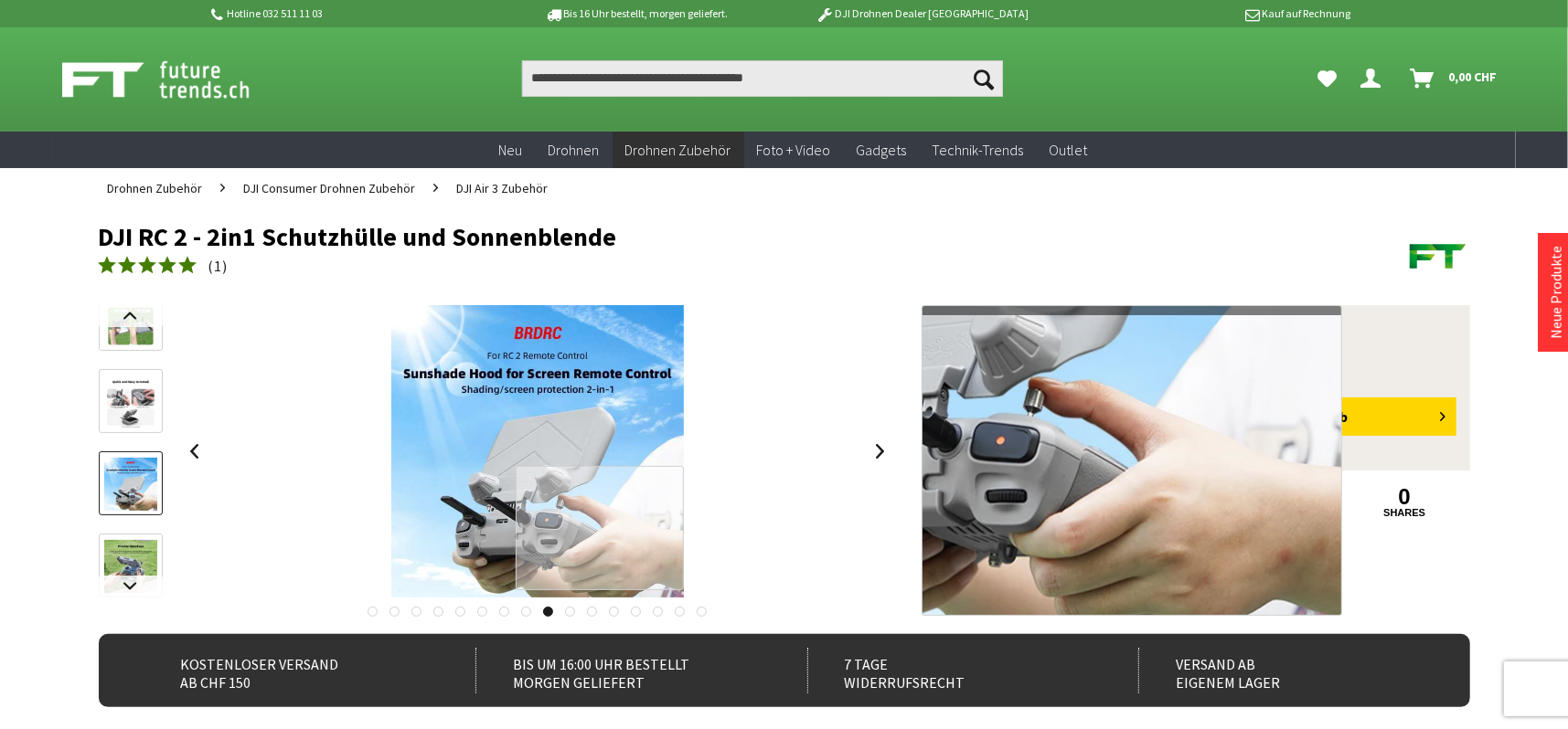
click at [646, 528] on div at bounding box center [599, 528] width 169 height 124
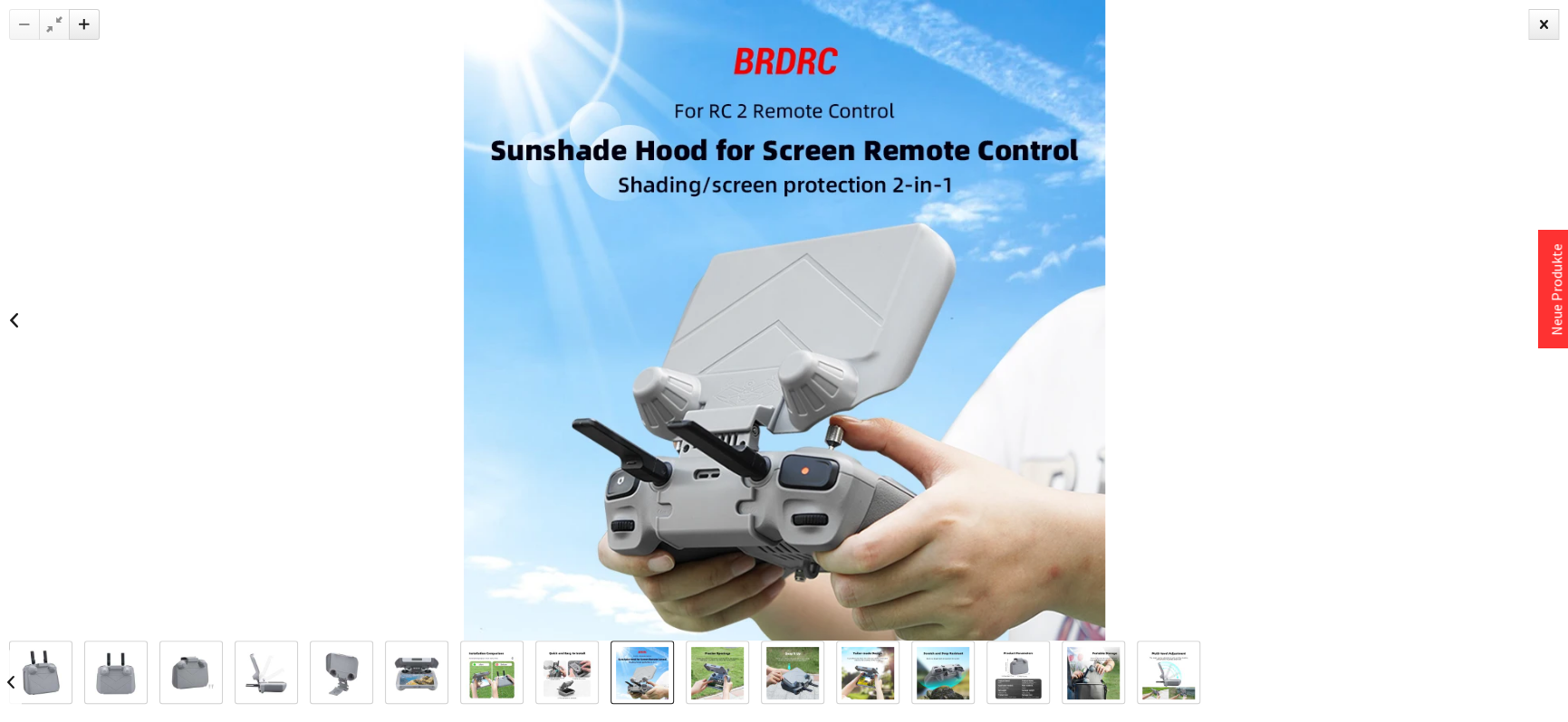
click at [938, 404] on img at bounding box center [784, 320] width 641 height 641
click at [43, 671] on img at bounding box center [41, 673] width 53 height 53
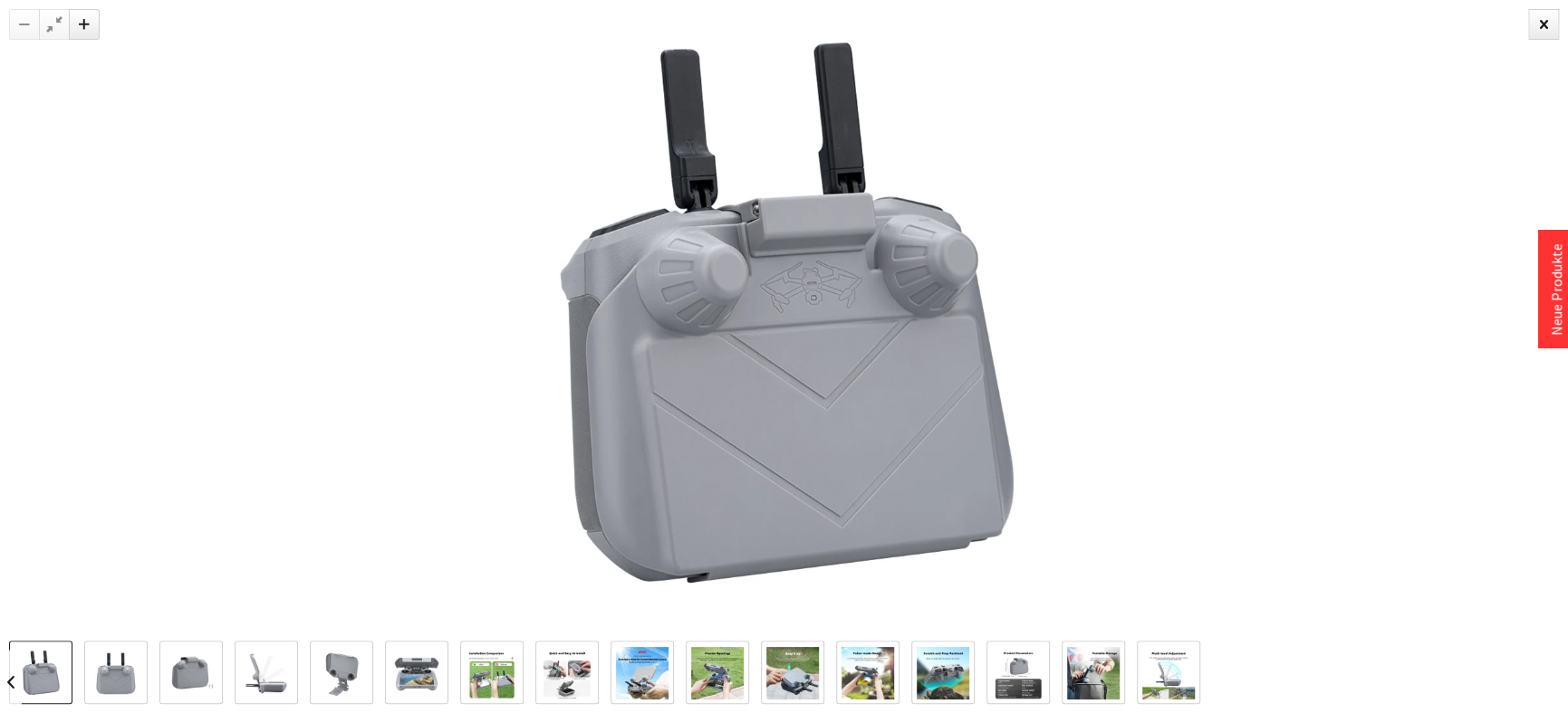
click at [123, 671] on img at bounding box center [116, 673] width 53 height 53
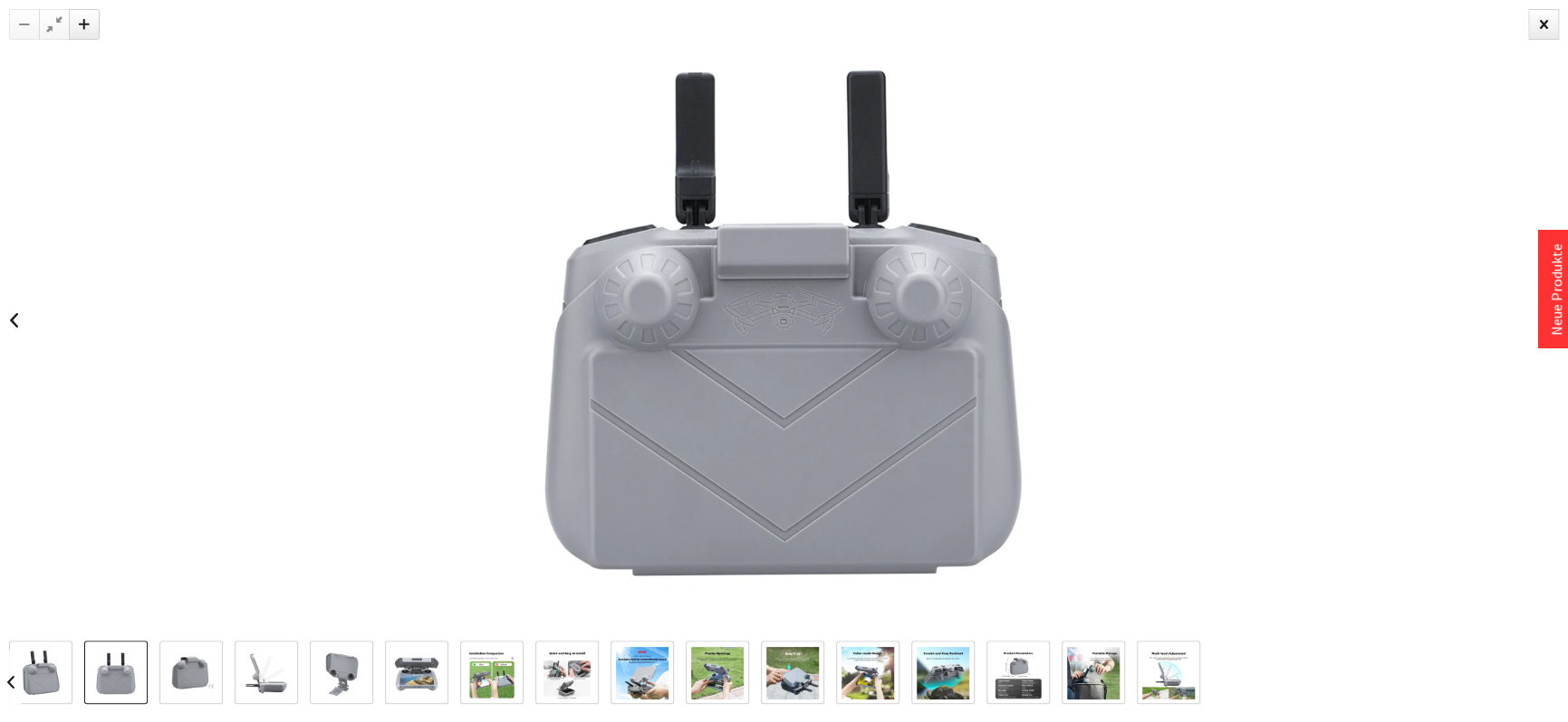
click at [172, 670] on img at bounding box center [191, 673] width 53 height 53
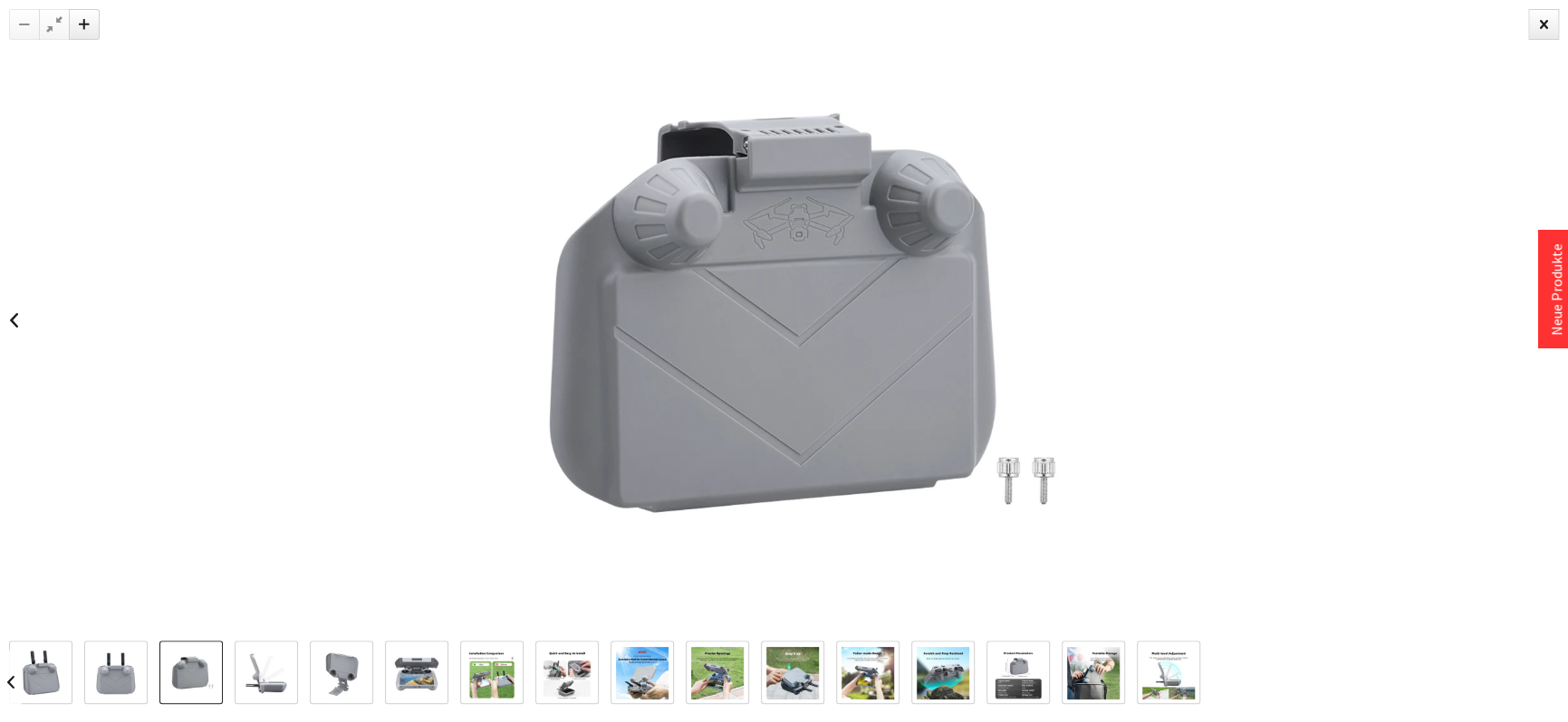
click at [265, 666] on img at bounding box center [267, 673] width 53 height 53
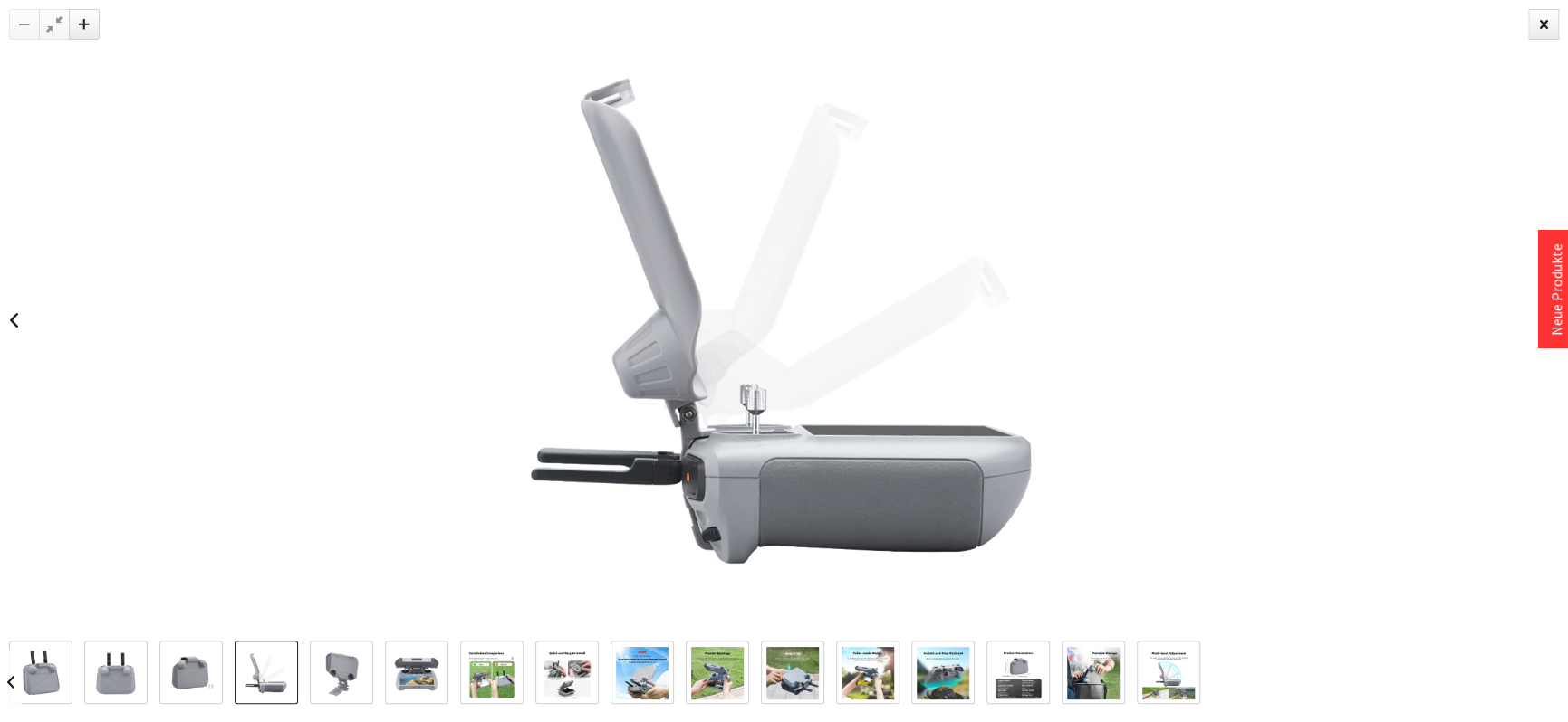
click at [339, 671] on img at bounding box center [342, 673] width 53 height 53
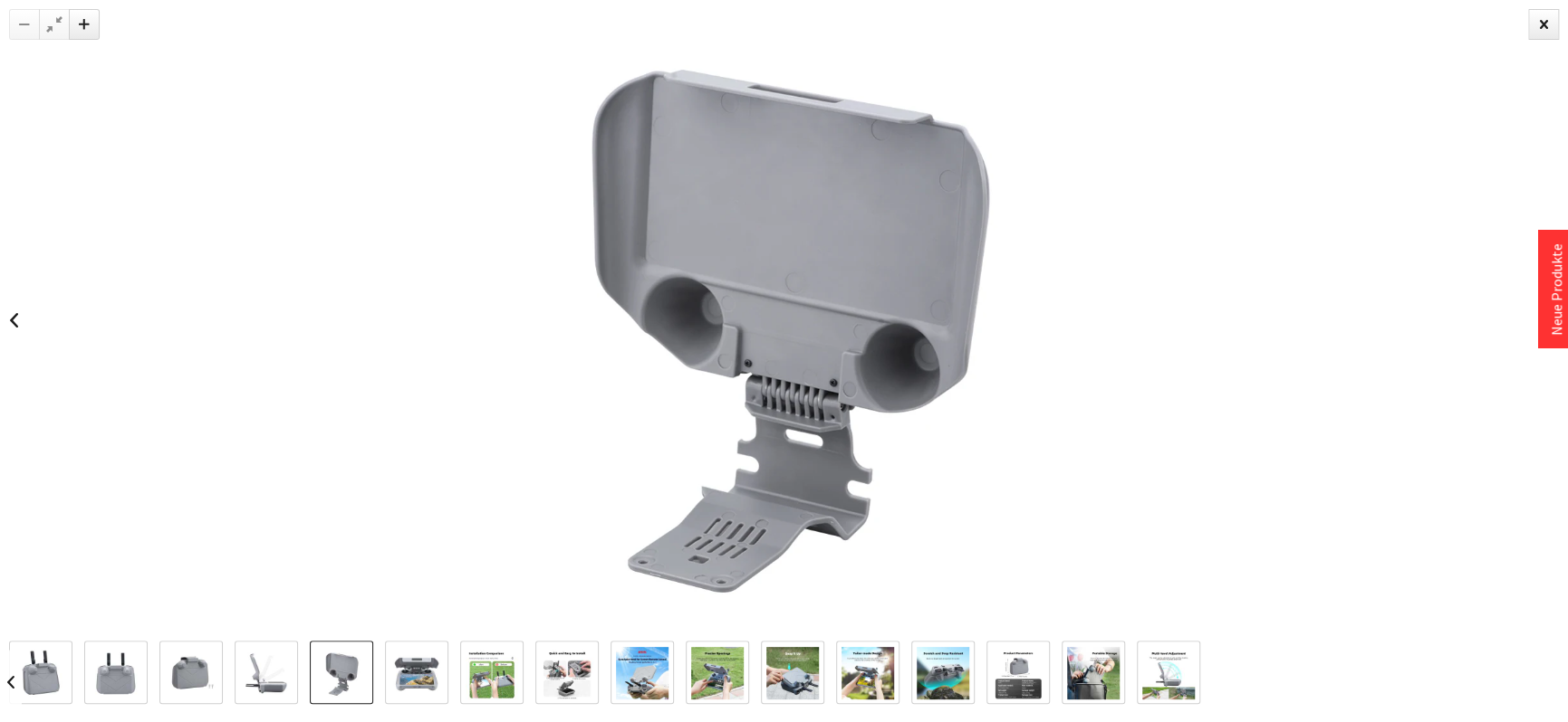
click at [399, 670] on img at bounding box center [417, 673] width 53 height 53
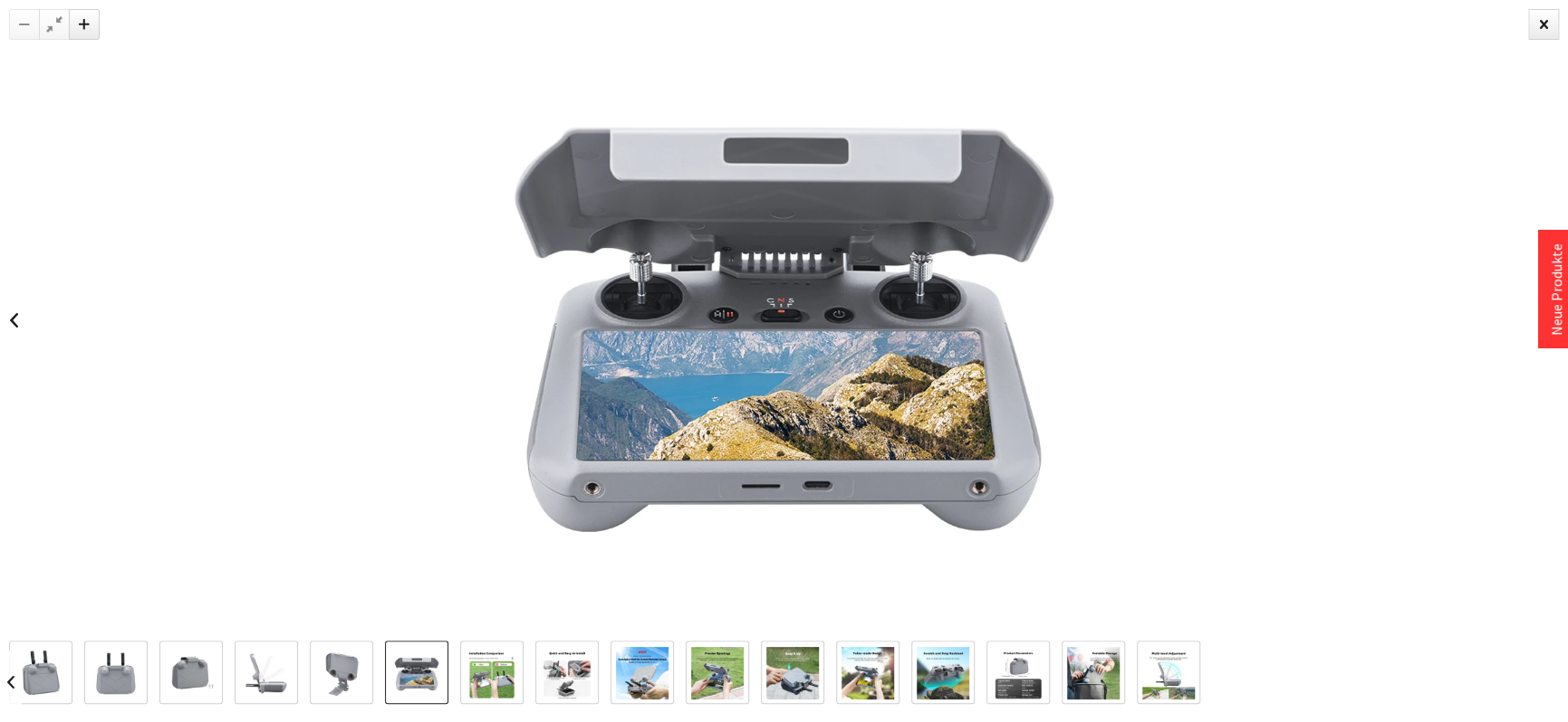
click at [479, 671] on img at bounding box center [492, 673] width 53 height 53
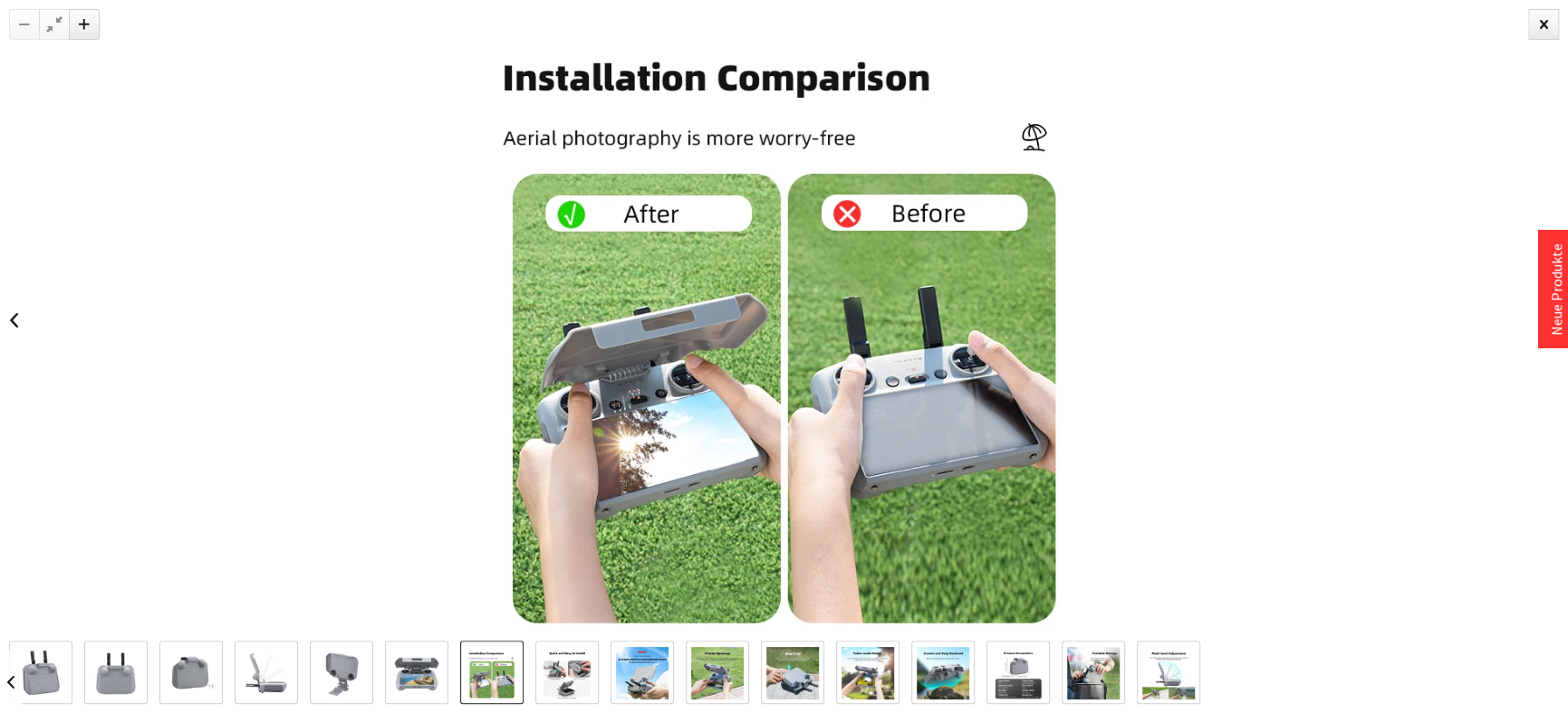
click at [554, 685] on img at bounding box center [567, 673] width 53 height 53
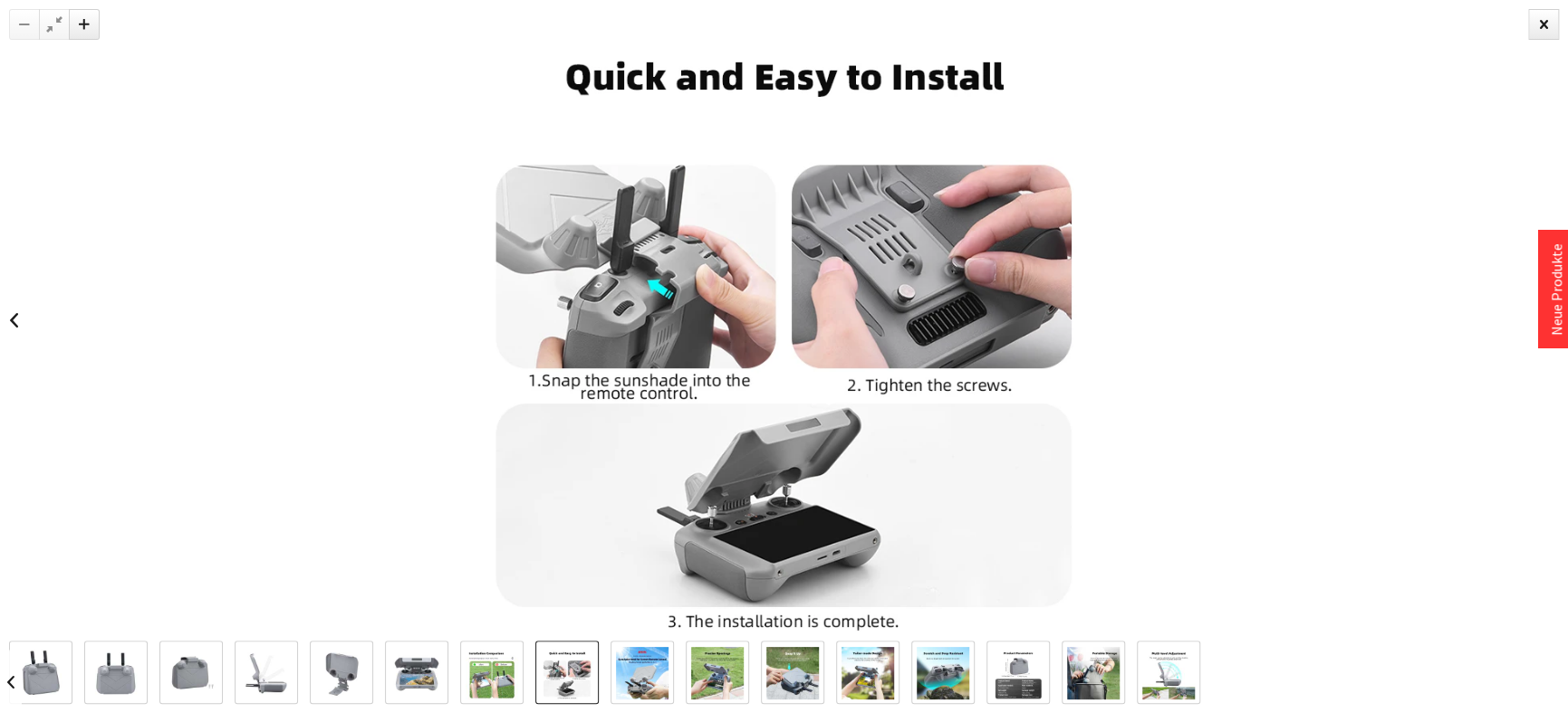
click at [647, 671] on img at bounding box center [642, 673] width 53 height 53
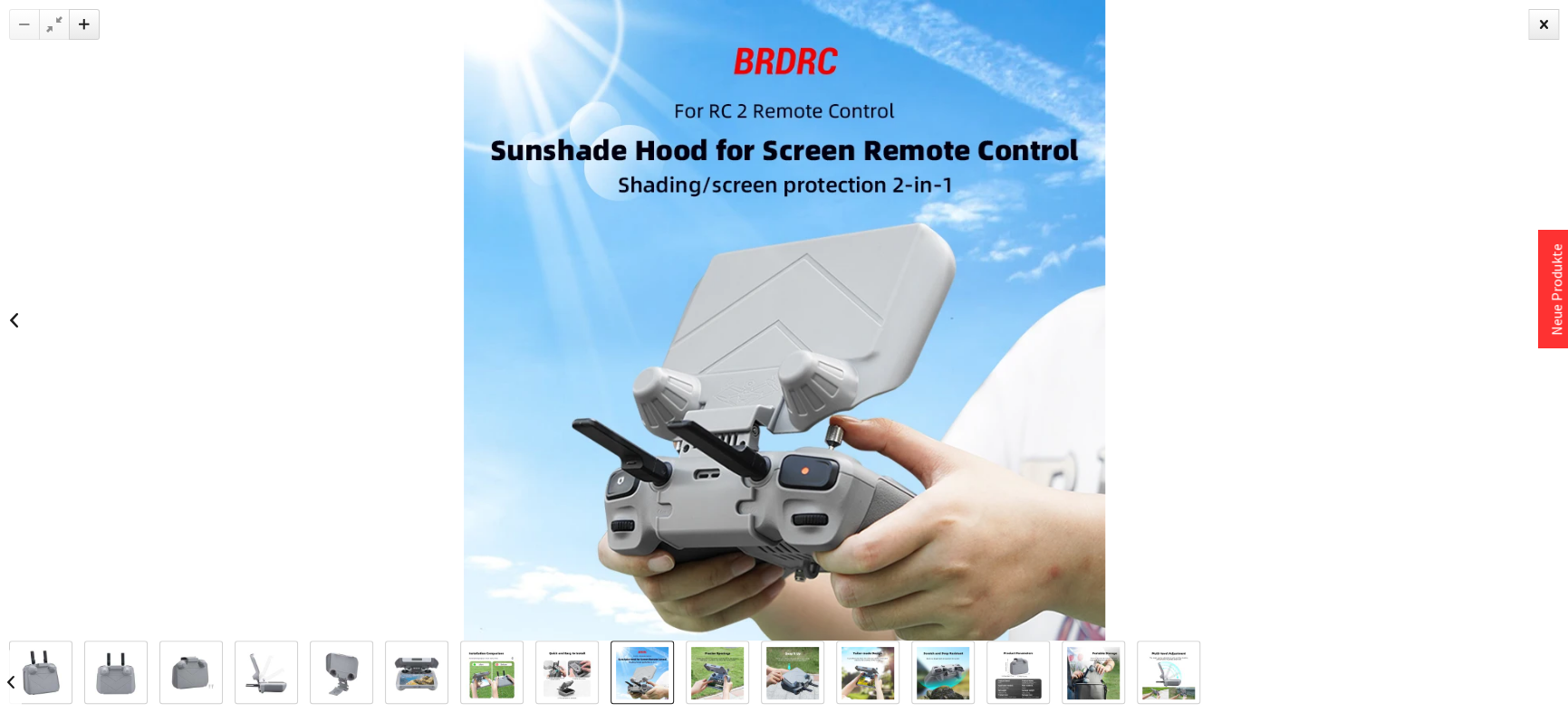
click at [703, 671] on img at bounding box center [718, 673] width 53 height 53
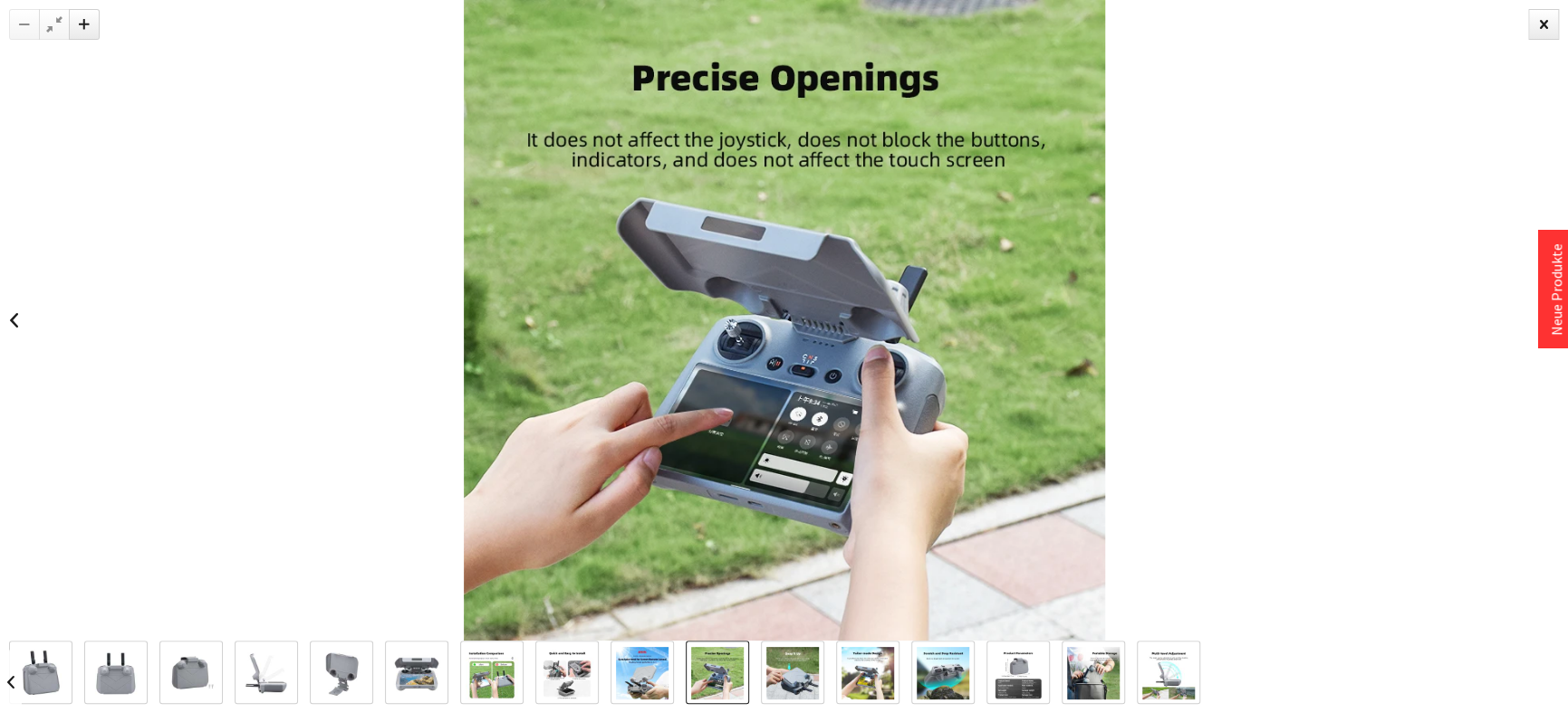
click at [787, 673] on img at bounding box center [793, 673] width 53 height 53
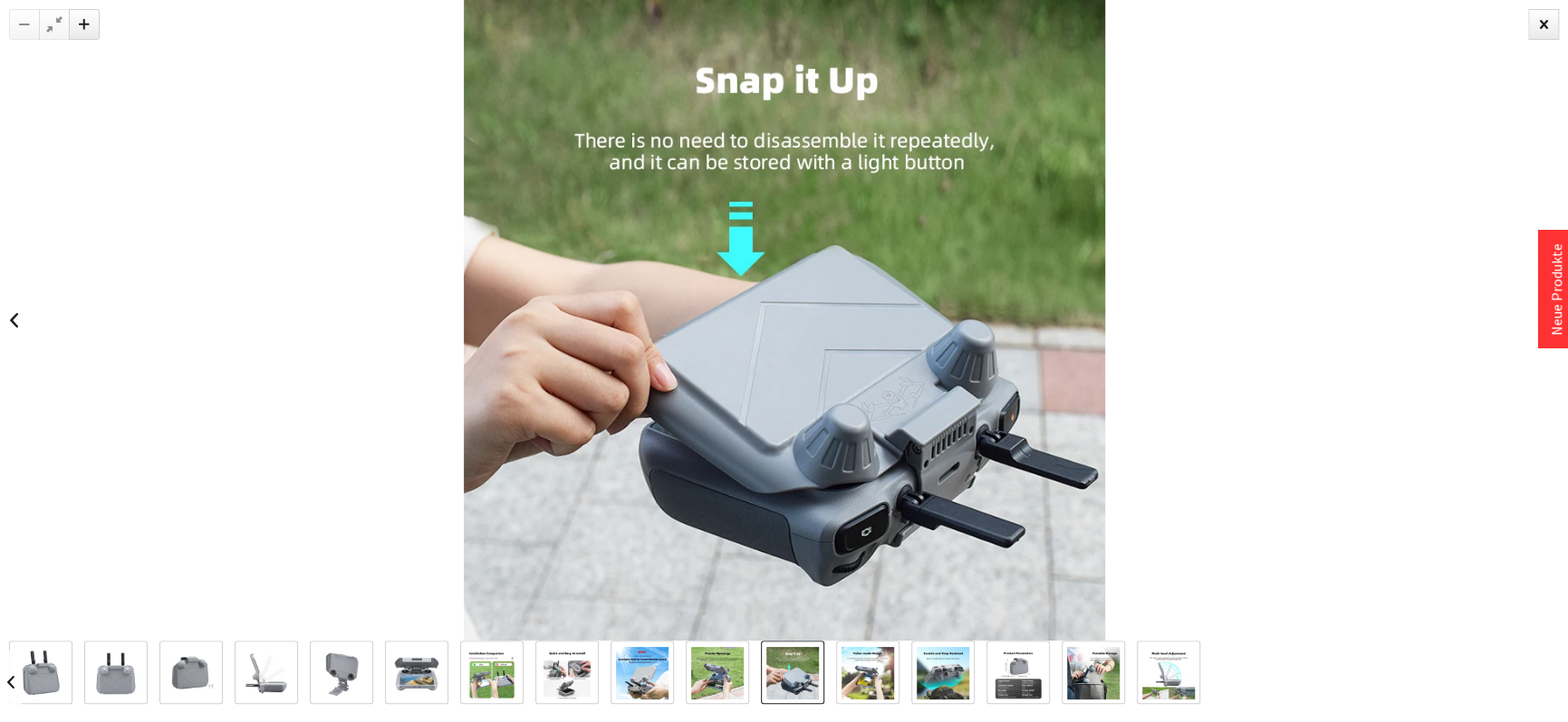
click at [864, 675] on img at bounding box center [868, 673] width 53 height 53
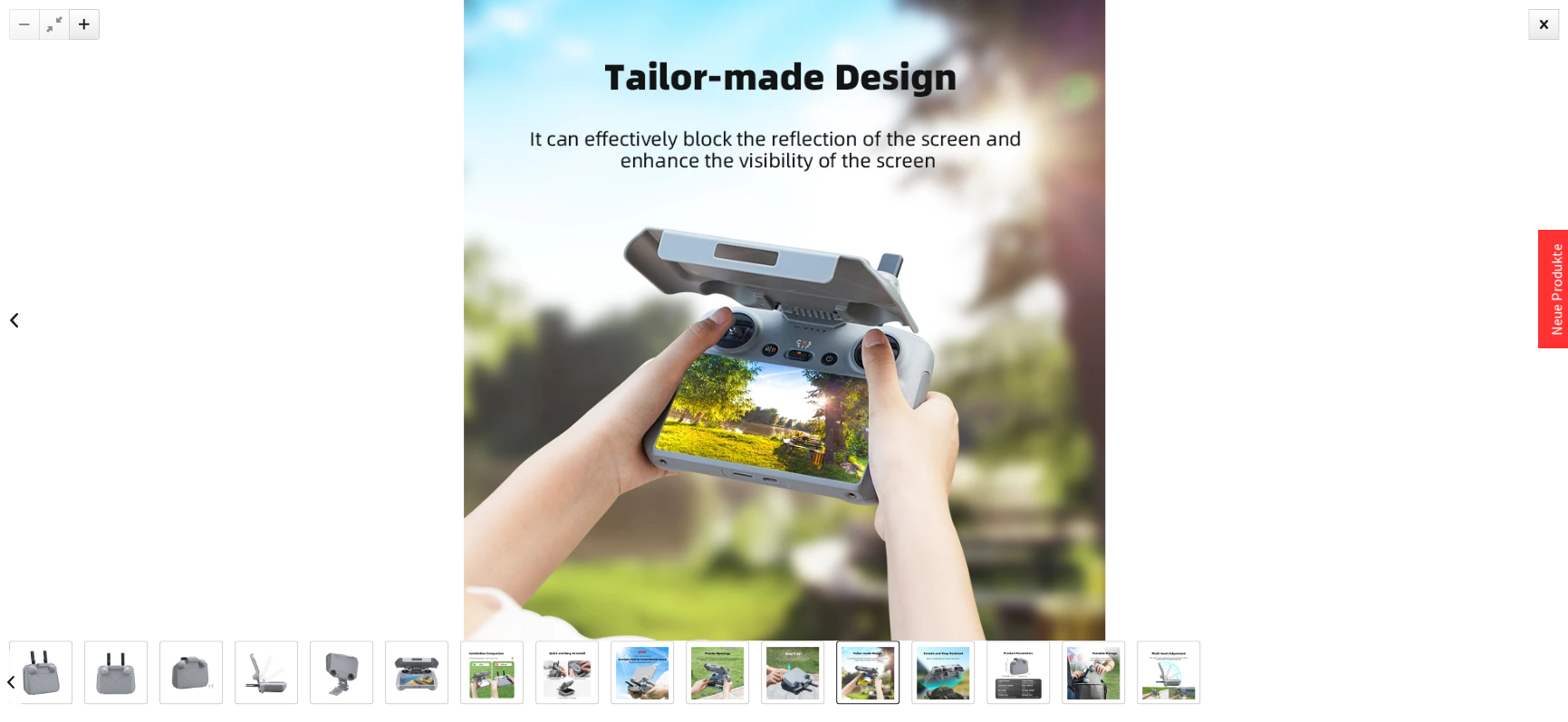
click at [934, 672] on img at bounding box center [943, 673] width 53 height 53
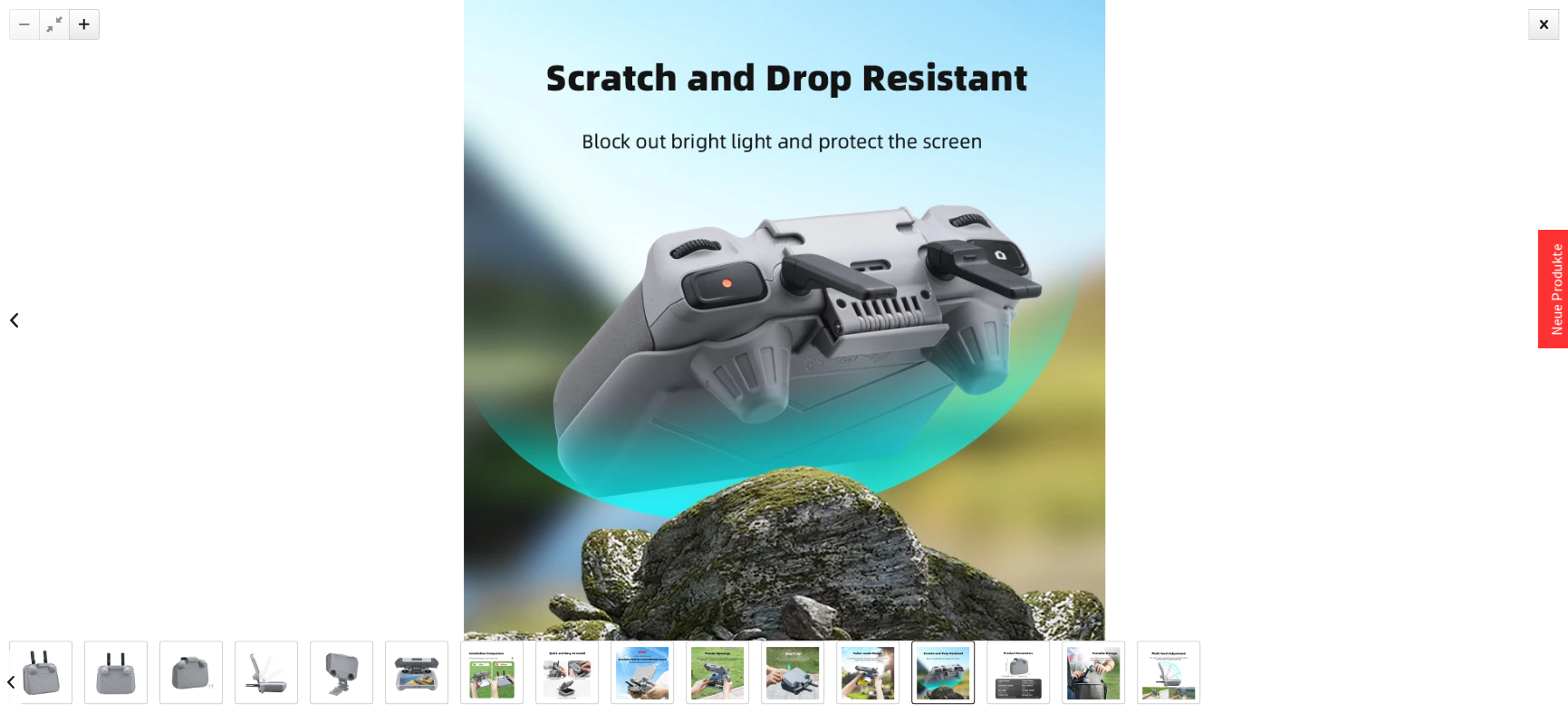
click at [1012, 671] on img at bounding box center [1018, 673] width 53 height 53
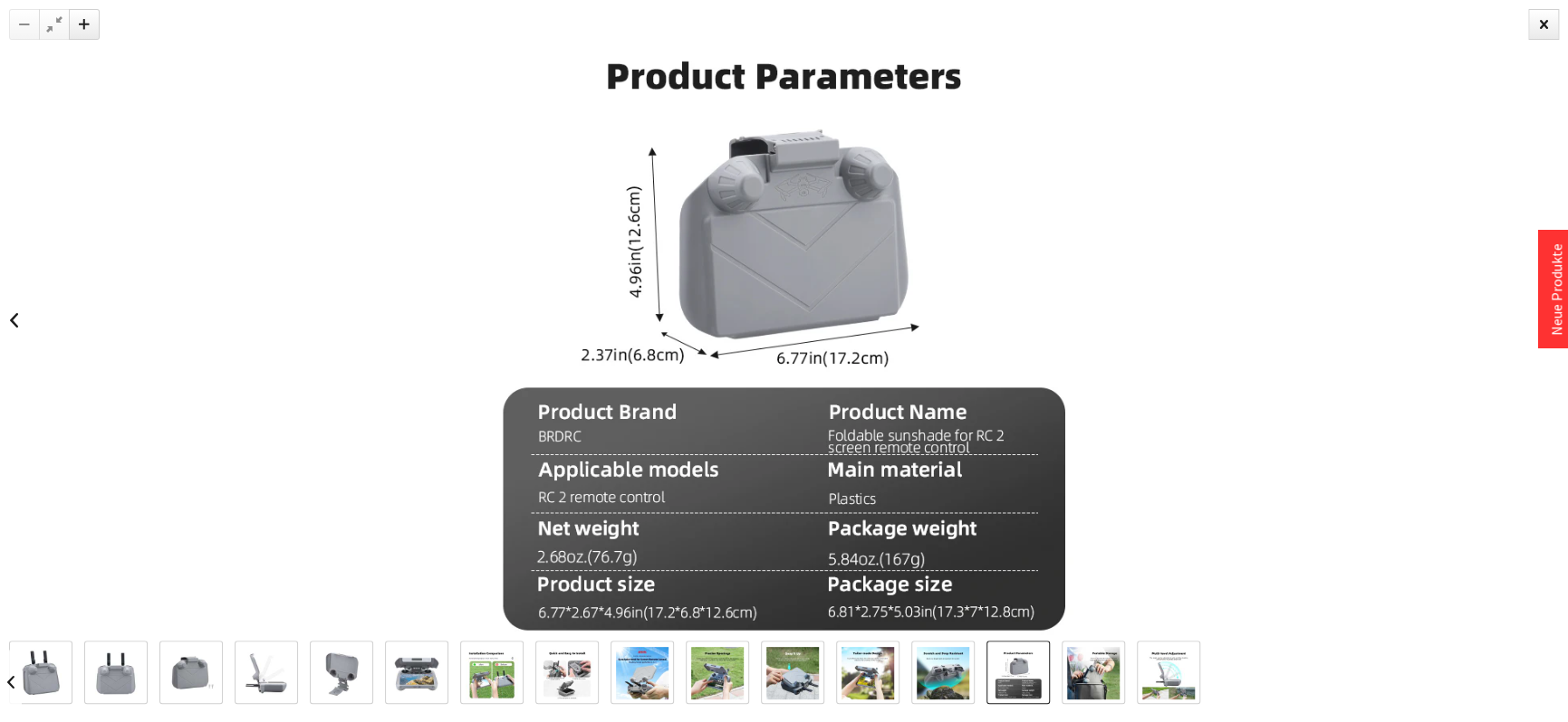
click at [1010, 672] on img at bounding box center [1018, 673] width 53 height 53
click at [1081, 674] on img at bounding box center [1093, 673] width 53 height 53
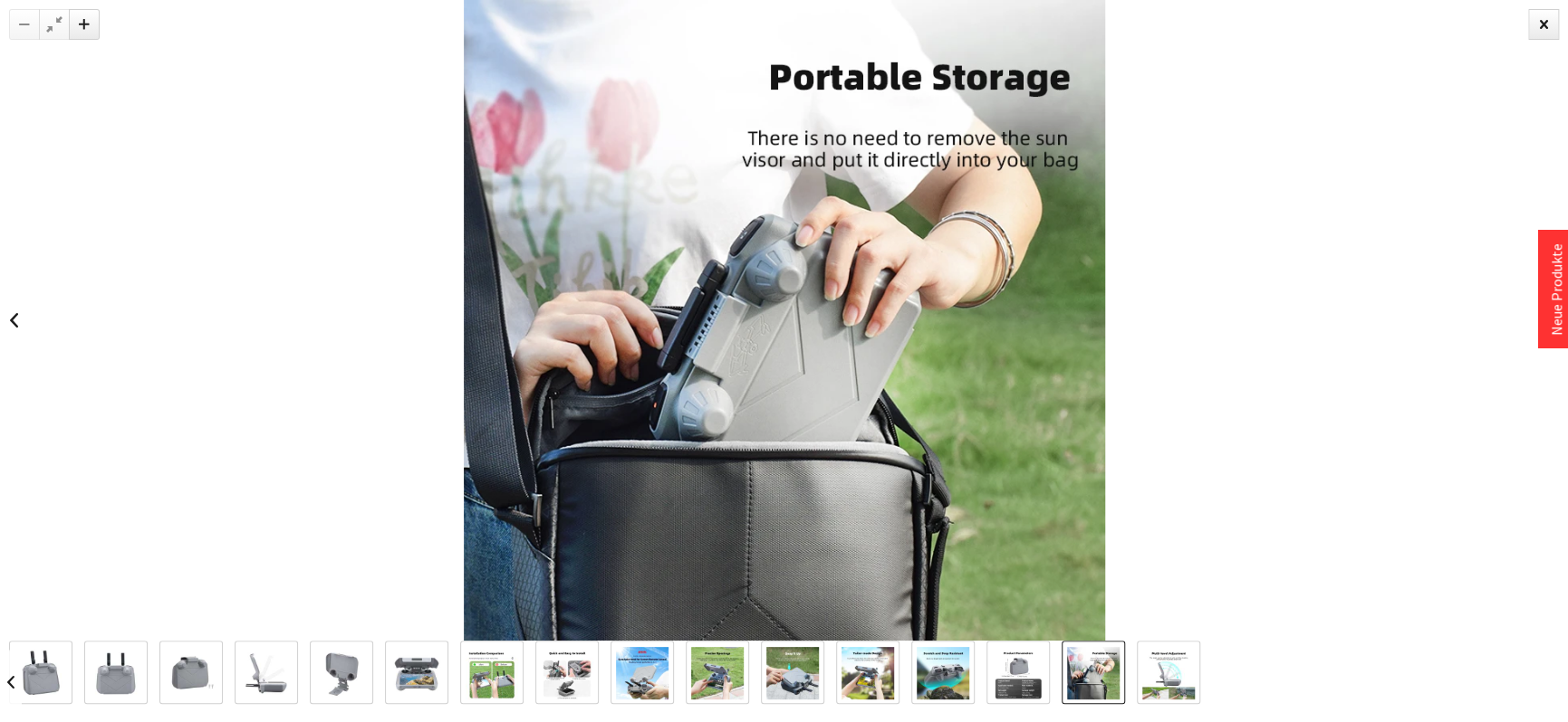
click at [1177, 673] on img at bounding box center [1169, 673] width 53 height 53
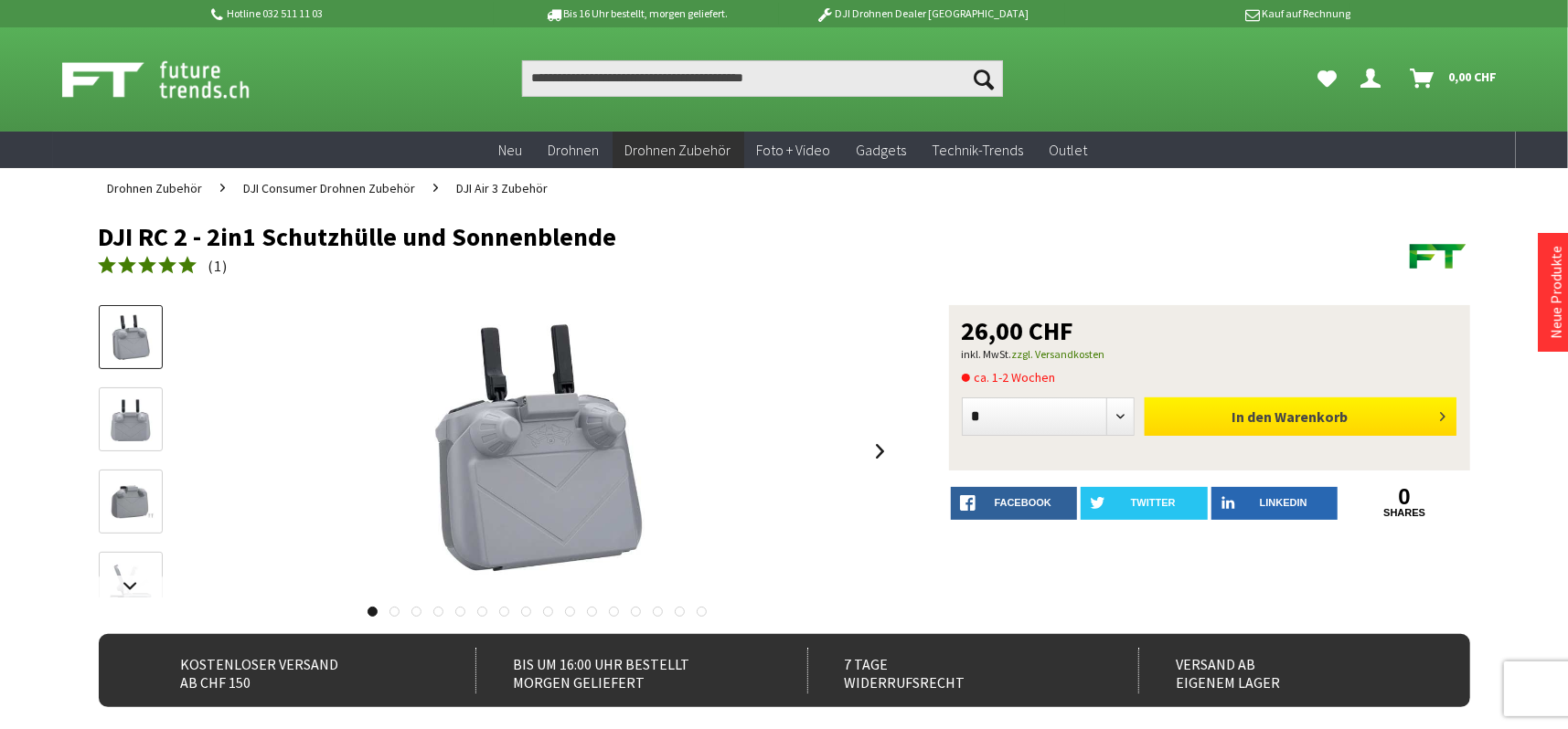
click at [1345, 413] on span "Warenkorb" at bounding box center [1311, 417] width 73 height 19
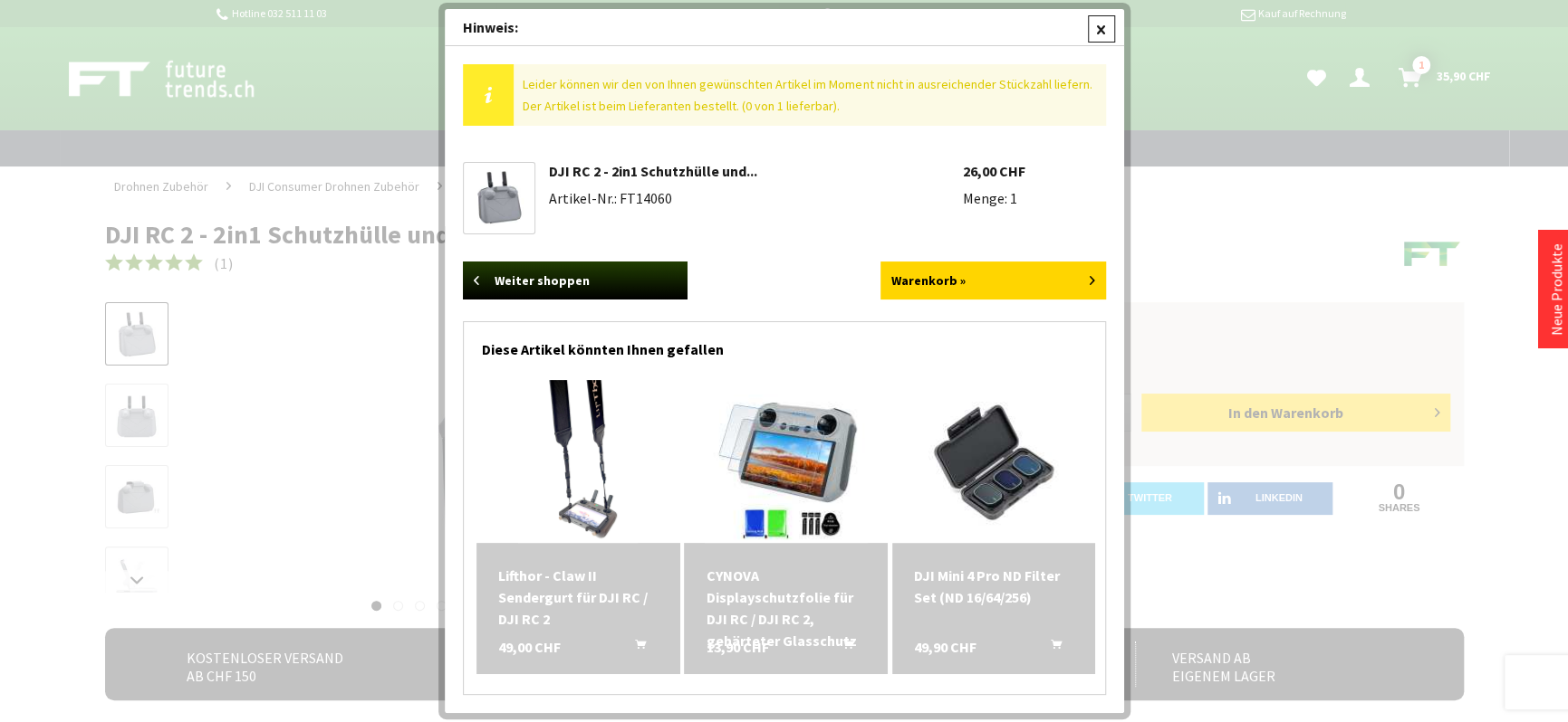
click at [1098, 25] on div at bounding box center [1101, 29] width 27 height 27
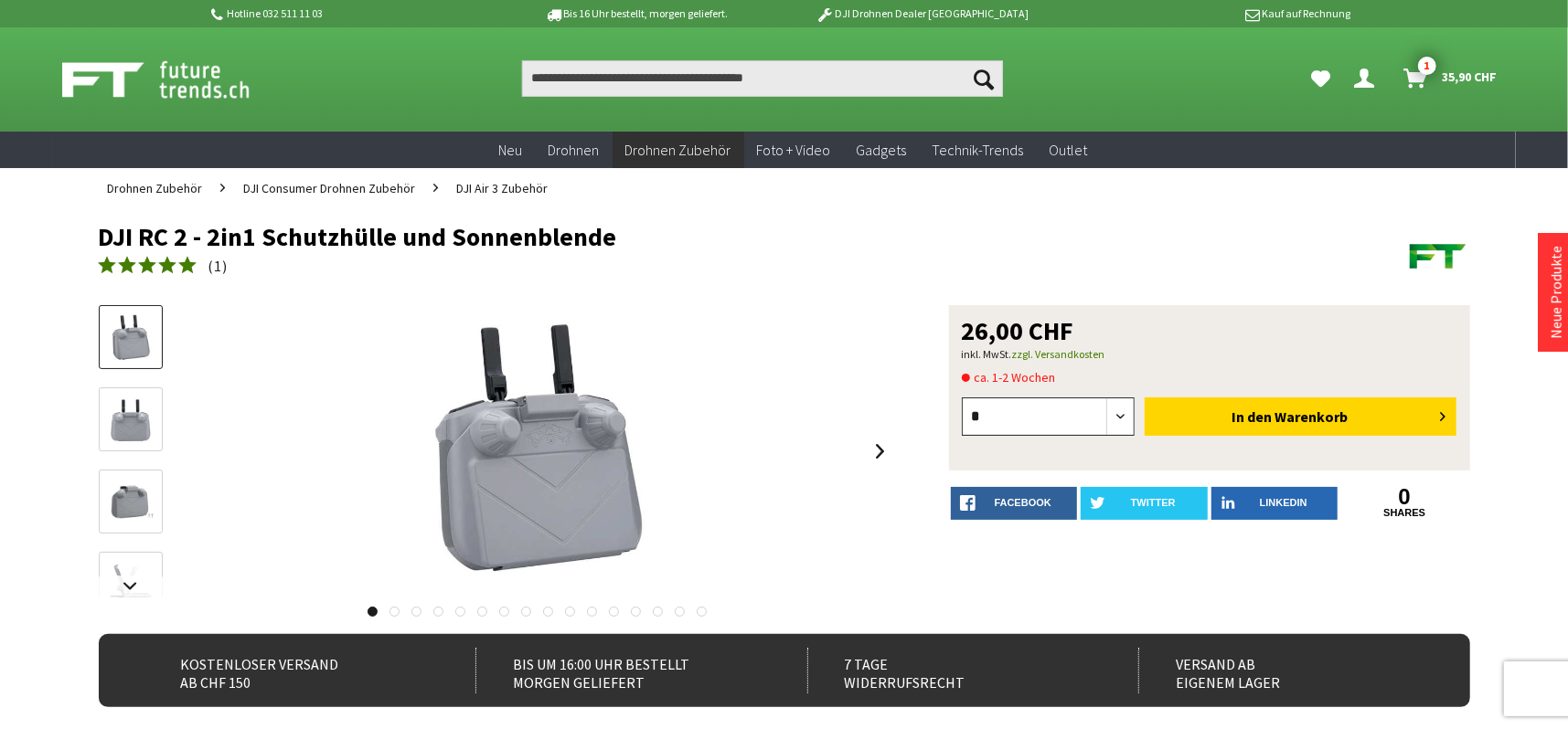
click at [1121, 412] on select "* * * * * * * * * ** ** ** ** ** ** ** ** ** ** **" at bounding box center [1049, 417] width 173 height 38
click at [1463, 65] on span "35,90 CHF" at bounding box center [1470, 77] width 55 height 30
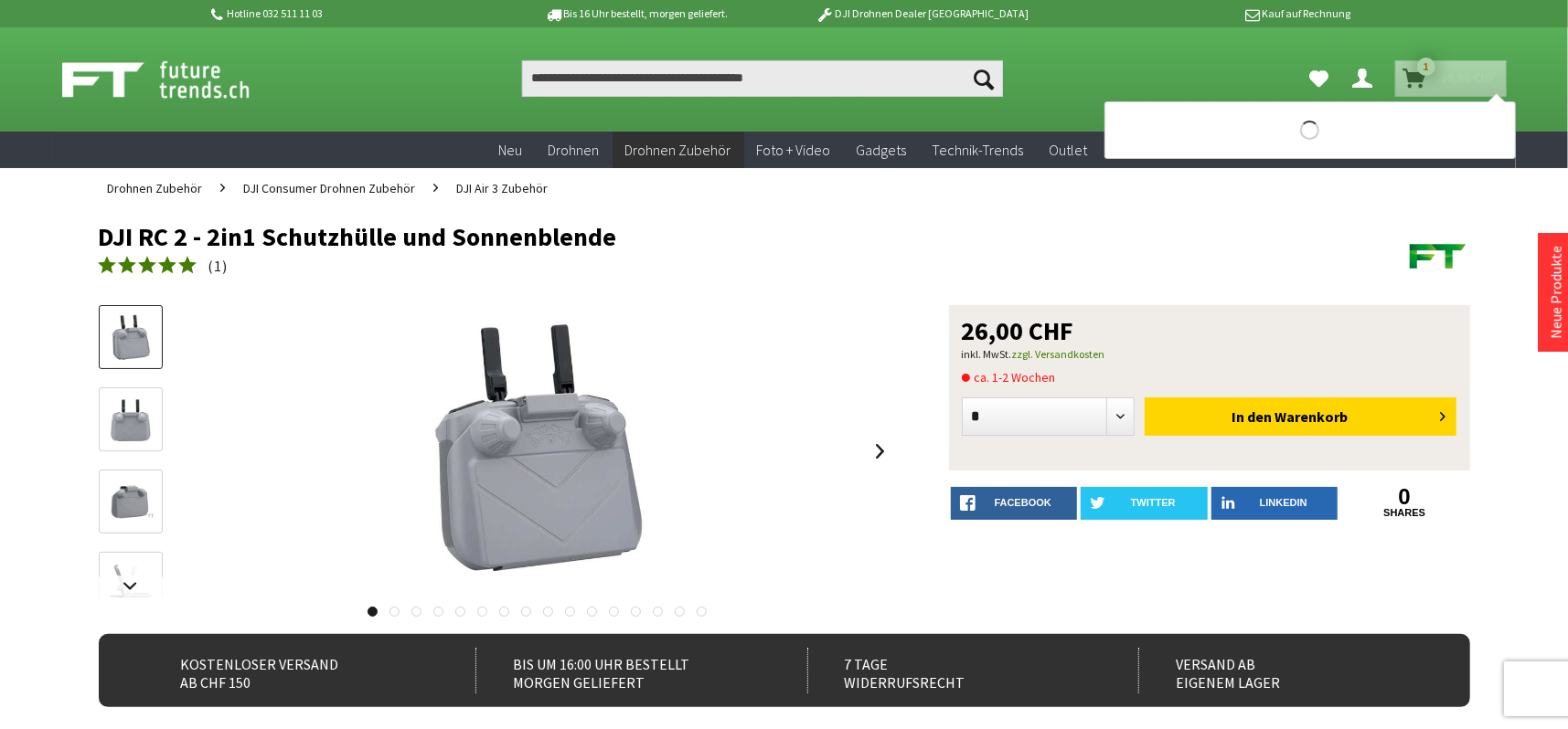
click at [1429, 65] on span "1" at bounding box center [1426, 66] width 19 height 19
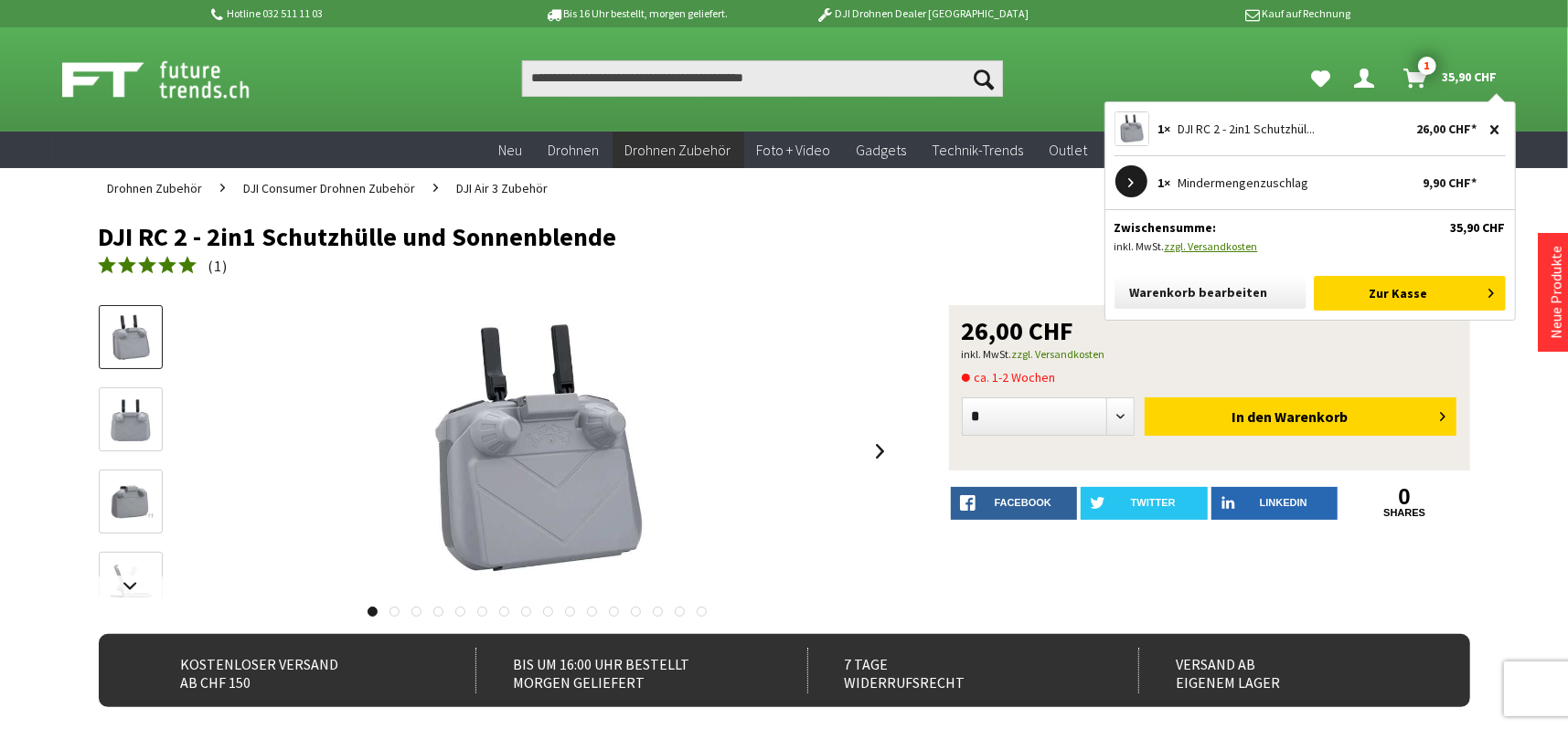
click at [1498, 126] on icon "submit" at bounding box center [1495, 129] width 8 height 9
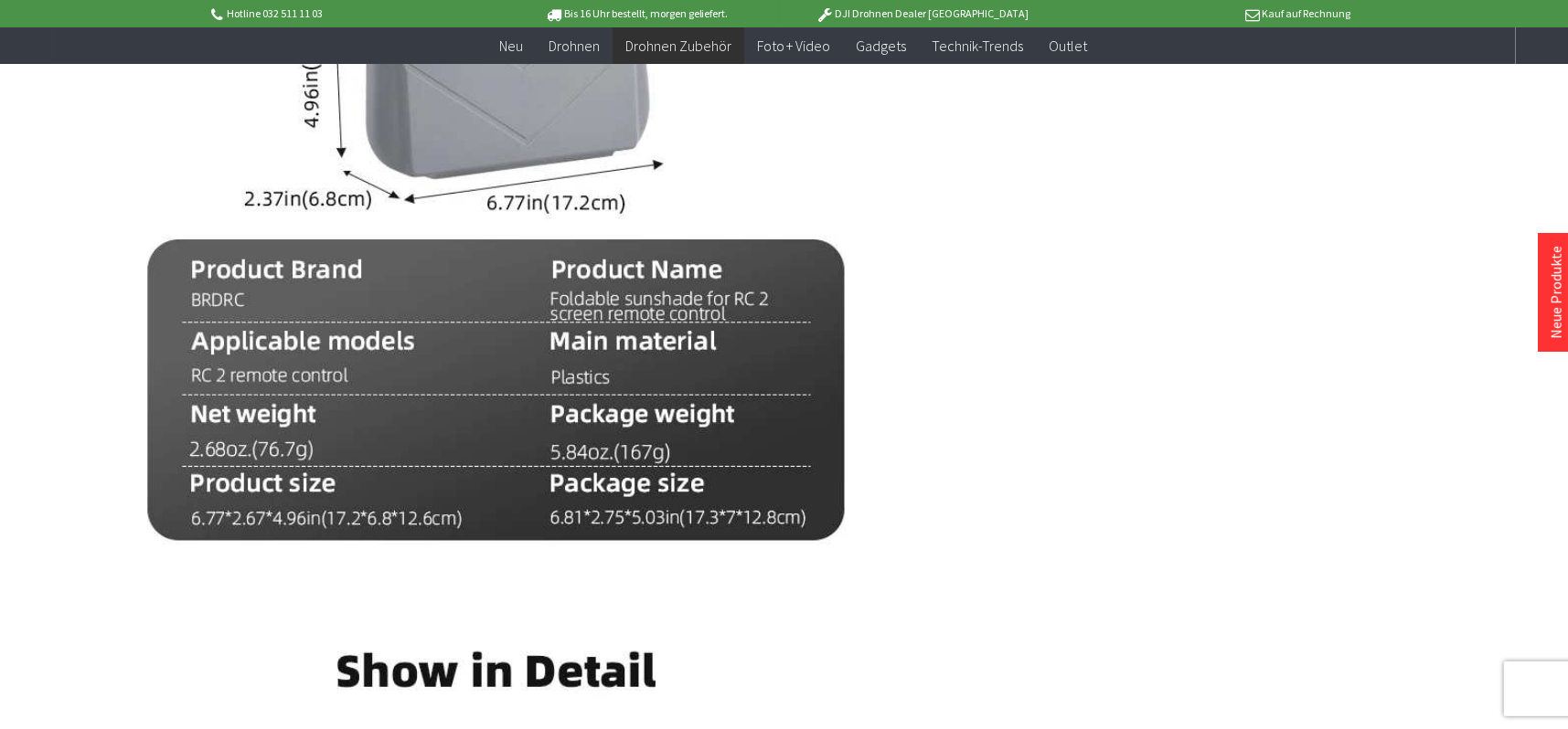
scroll to position [1554, 0]
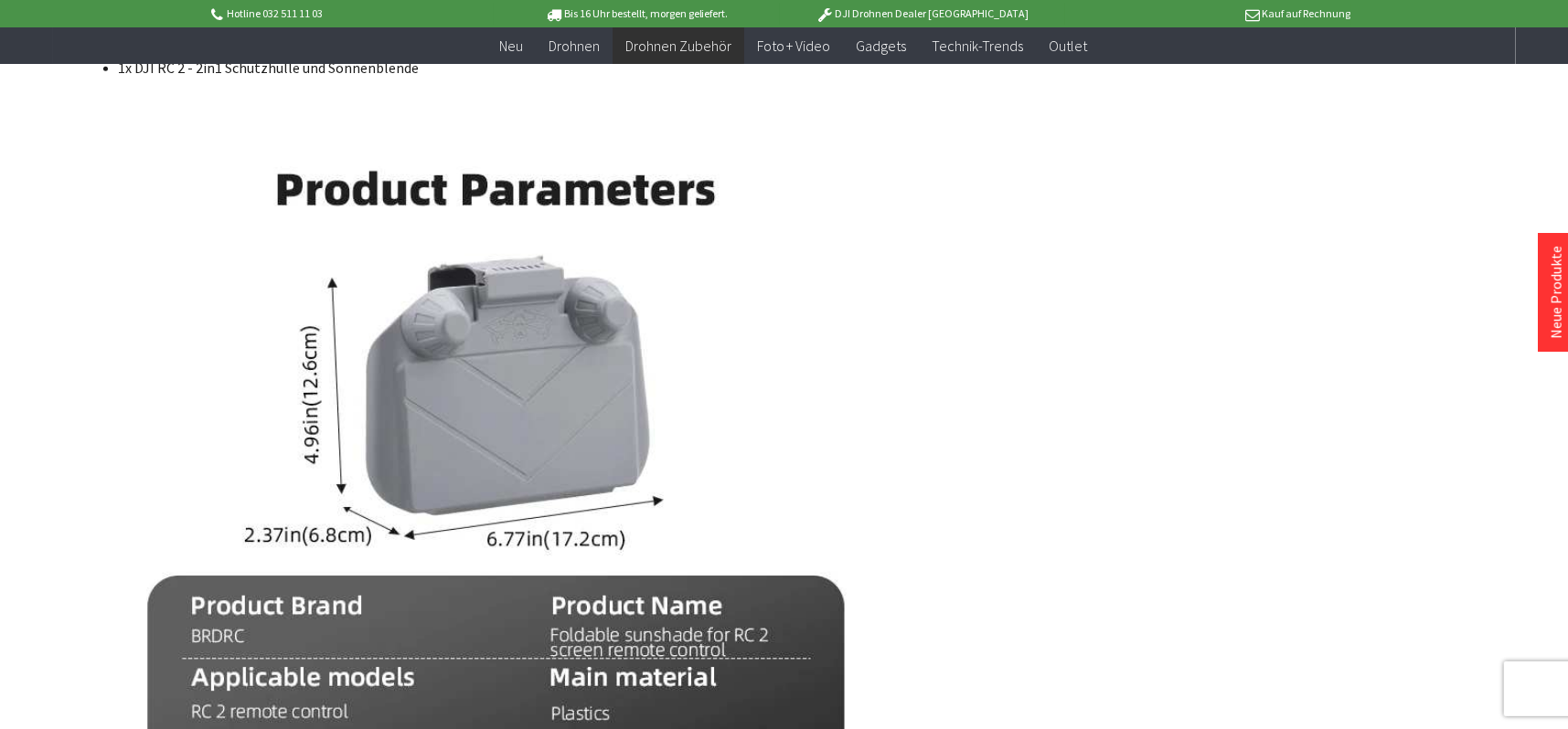
scroll to position [1188, 0]
